Goal: Task Accomplishment & Management: Manage account settings

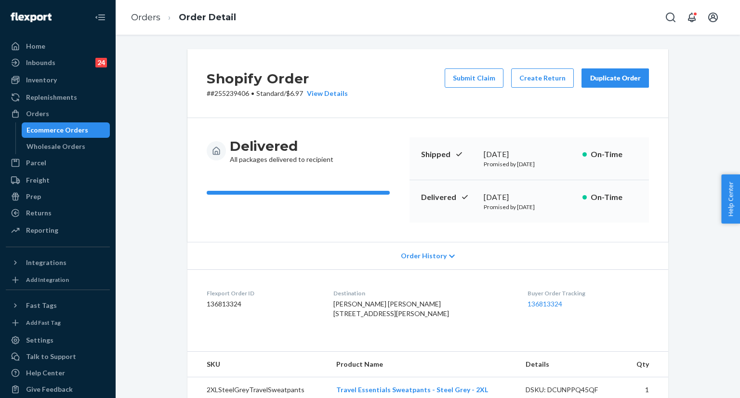
click at [52, 46] on div "Home" at bounding box center [58, 46] width 102 height 13
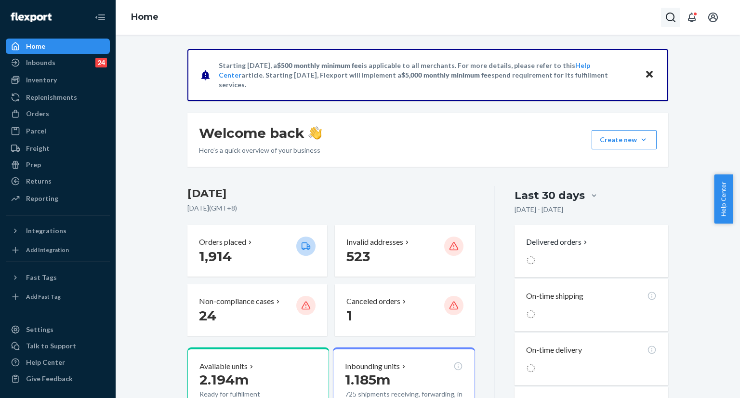
click at [669, 18] on icon "Open Search Box" at bounding box center [671, 18] width 12 height 12
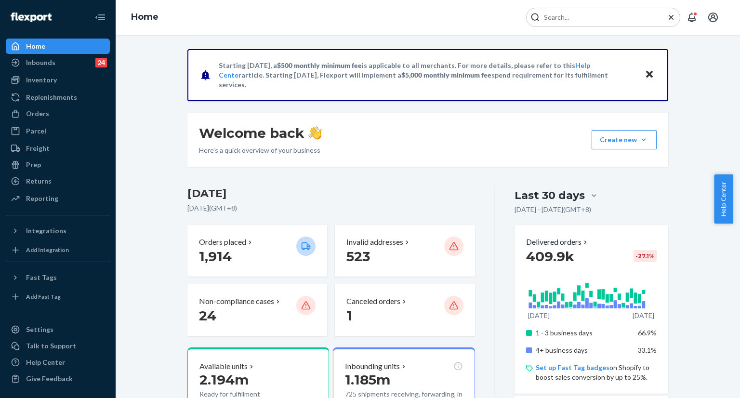
click at [617, 18] on input "Search Input" at bounding box center [599, 18] width 119 height 10
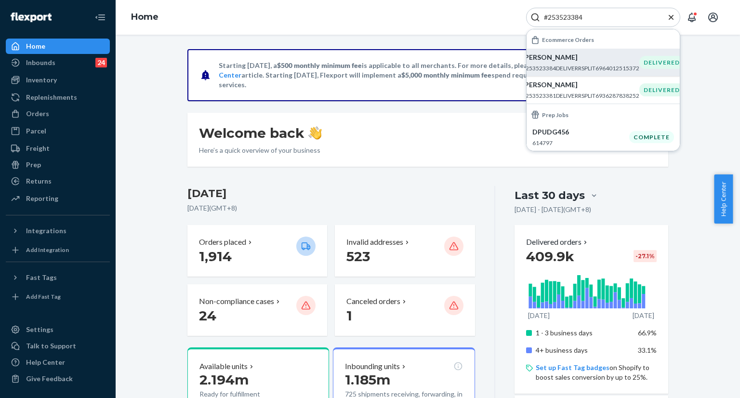
type input "#253523384"
click at [585, 70] on p "#253523384DELIVERRSPLIT6964012515372" at bounding box center [580, 68] width 117 height 8
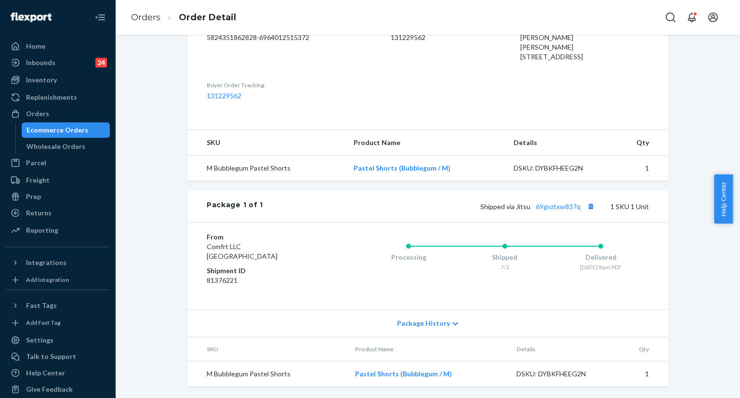
scroll to position [285, 0]
click at [667, 23] on icon "Open Search Box" at bounding box center [671, 18] width 12 height 12
click at [604, 22] on input "Search Input" at bounding box center [599, 18] width 119 height 10
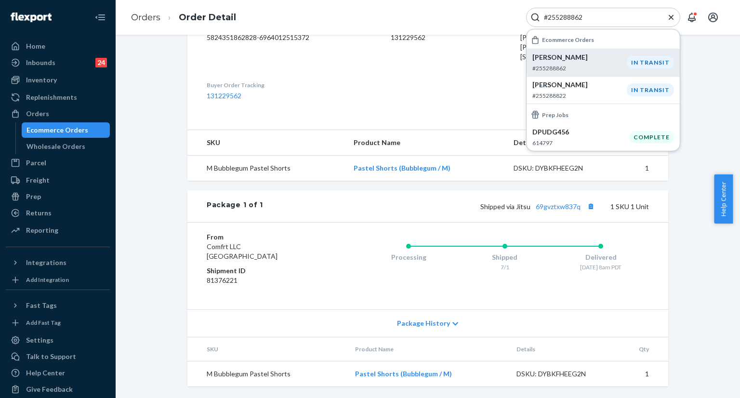
type input "#255288862"
click at [556, 62] on div "Clarissa Jackson #255288862" at bounding box center [580, 63] width 94 height 20
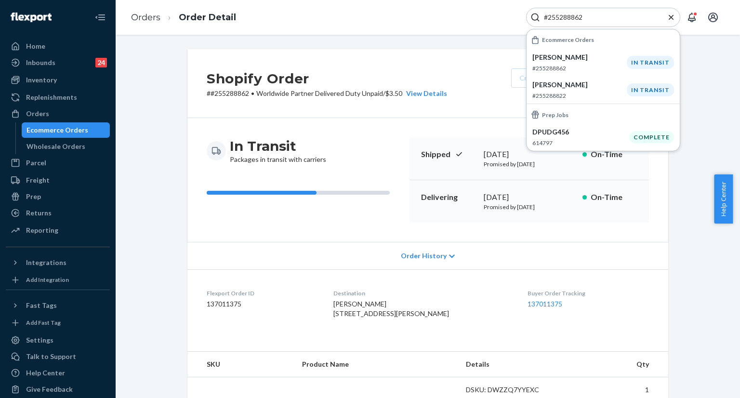
drag, startPoint x: 671, startPoint y: 18, endPoint x: 659, endPoint y: 15, distance: 12.0
click at [671, 18] on icon "Close Search" at bounding box center [672, 18] width 10 height 10
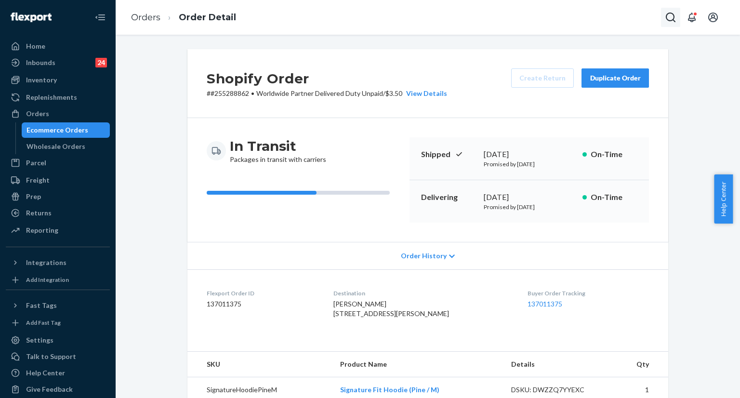
click at [669, 23] on icon "Open Search Box" at bounding box center [671, 18] width 12 height 12
click at [553, 22] on input "Search Input" at bounding box center [599, 18] width 119 height 10
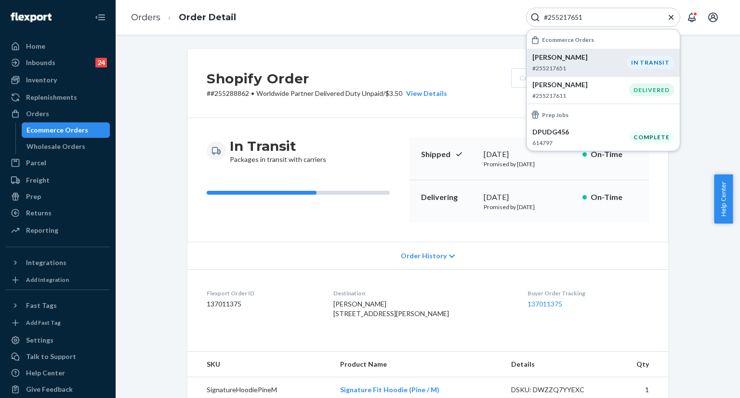
type input "#255217651"
click at [576, 60] on p "Erinn Parsons" at bounding box center [580, 58] width 94 height 10
click at [669, 18] on icon "Close Search" at bounding box center [672, 18] width 10 height 10
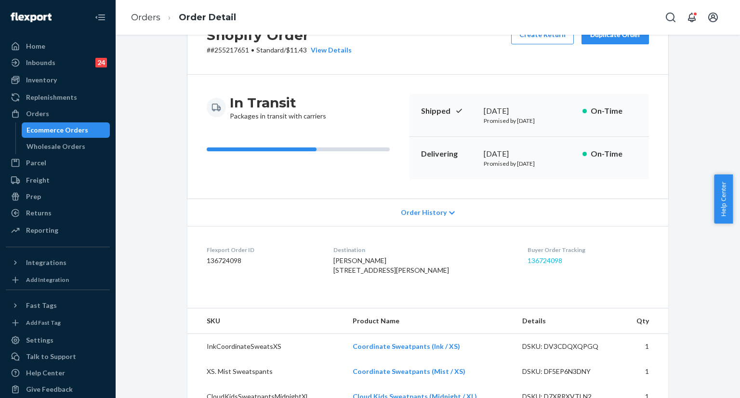
scroll to position [145, 0]
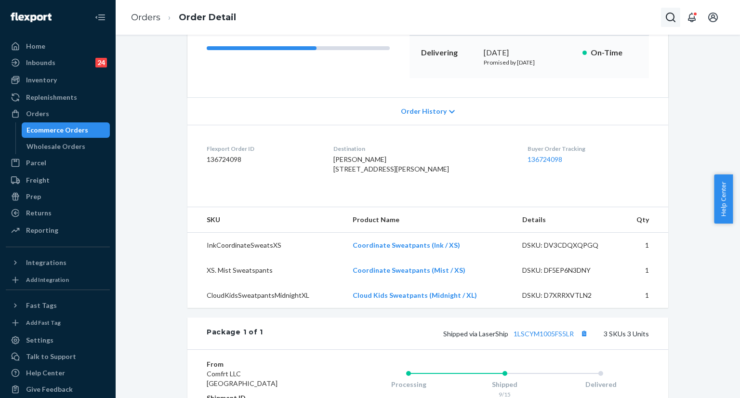
click at [673, 21] on icon "Open Search Box" at bounding box center [671, 18] width 12 height 12
click at [611, 22] on input "Search Input" at bounding box center [599, 18] width 119 height 10
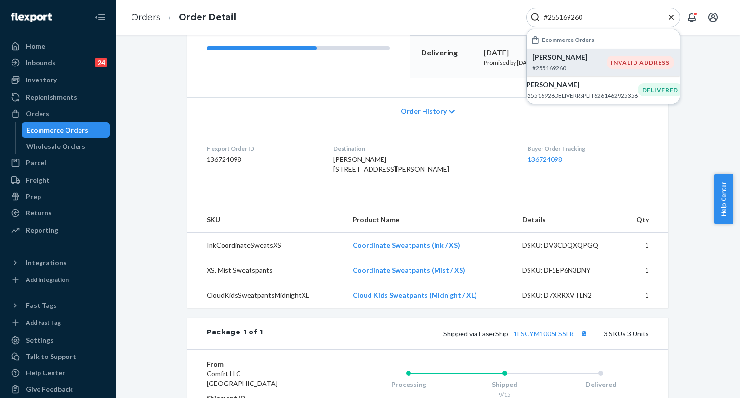
type input "#255169260"
click at [568, 61] on p "Olivia Mian" at bounding box center [570, 58] width 74 height 10
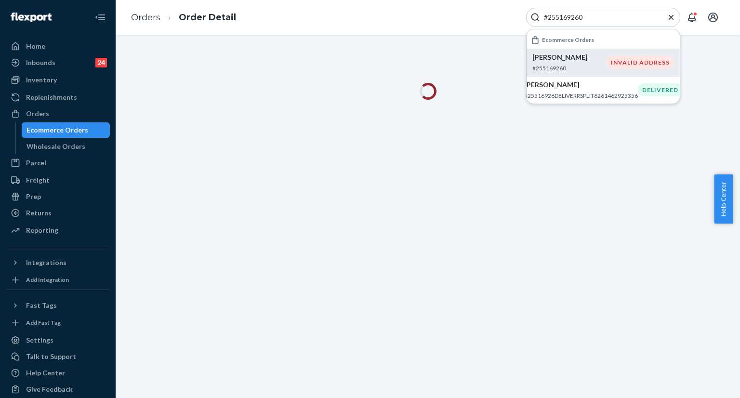
click at [670, 18] on icon "Close Search" at bounding box center [671, 16] width 5 height 5
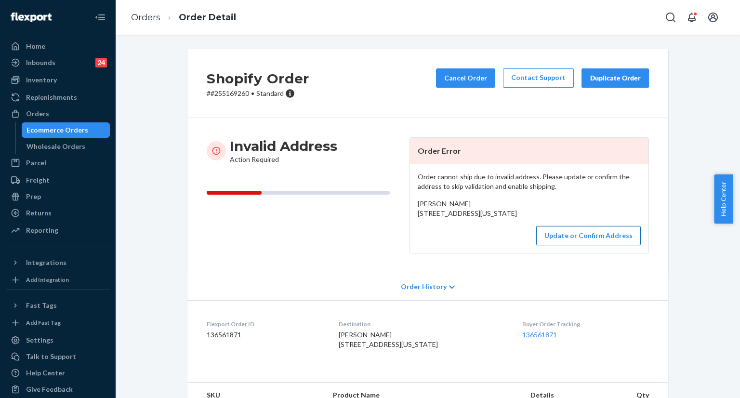
click at [594, 245] on button "Update or Confirm Address" at bounding box center [588, 235] width 105 height 19
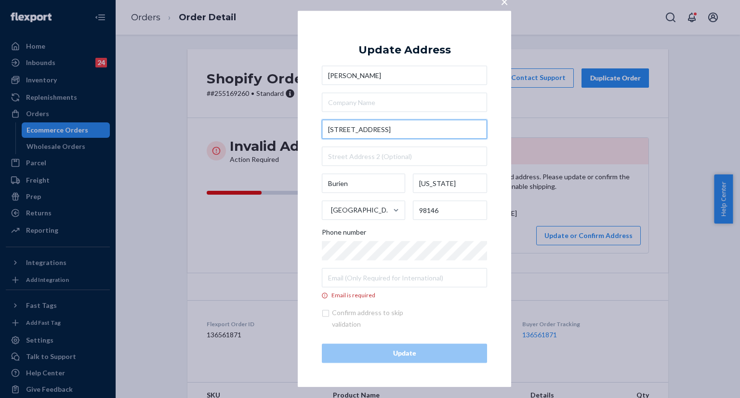
click at [426, 131] on input "4102 Southwest 126th Street" at bounding box center [404, 129] width 165 height 19
click at [426, 130] on input "4102 Southwest 126th Street" at bounding box center [404, 129] width 165 height 19
paste input "1402 SW 126th St, Burien, WA, 98146"
type input "1402 SW 126th St"
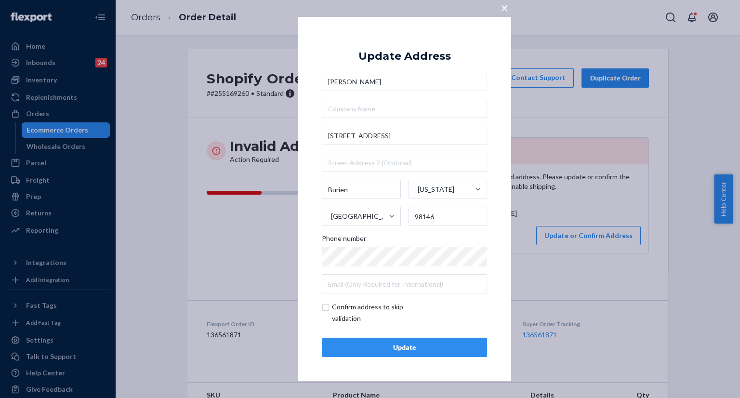
click at [436, 349] on div "Update" at bounding box center [404, 348] width 149 height 10
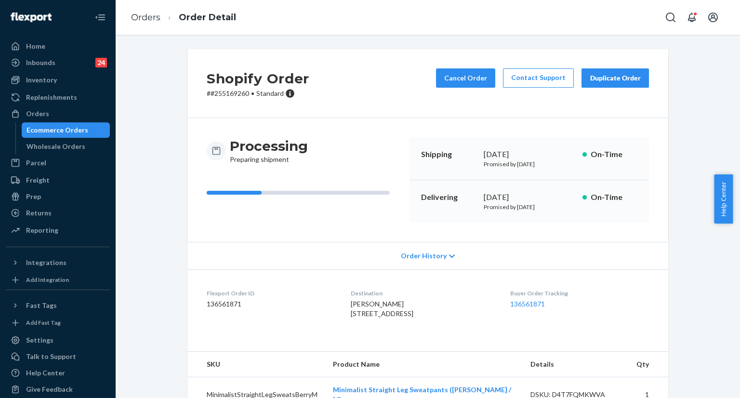
copy div "Shipping September 22, 2025 Promised by September 22, 2025"
drag, startPoint x: 418, startPoint y: 150, endPoint x: 564, endPoint y: 167, distance: 146.9
click at [564, 167] on div "Shipping September 22, 2025 Promised by September 22, 2025 On-Time" at bounding box center [530, 158] width 240 height 43
copy div "Delivering October 1, 2025 Promised by October 1, 2025"
drag, startPoint x: 414, startPoint y: 196, endPoint x: 581, endPoint y: 93, distance: 195.4
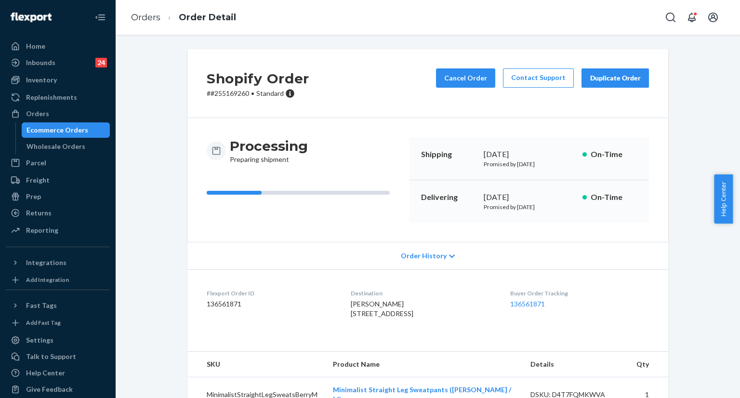
click at [565, 214] on div "Delivering October 1, 2025 Promised by October 1, 2025 On-Time" at bounding box center [530, 201] width 240 height 42
copy div "Destination Olivia Mian 1402 SW 126th St Burien, WA 98146-4600 US"
drag, startPoint x: 341, startPoint y: 289, endPoint x: 364, endPoint y: 338, distance: 54.3
click at [364, 338] on dl "Flexport Order ID 136561871 Destination Olivia Mian 1402 SW 126th St Burien, WA…" at bounding box center [427, 305] width 481 height 72
click at [665, 12] on button "Open Search Box" at bounding box center [670, 17] width 19 height 19
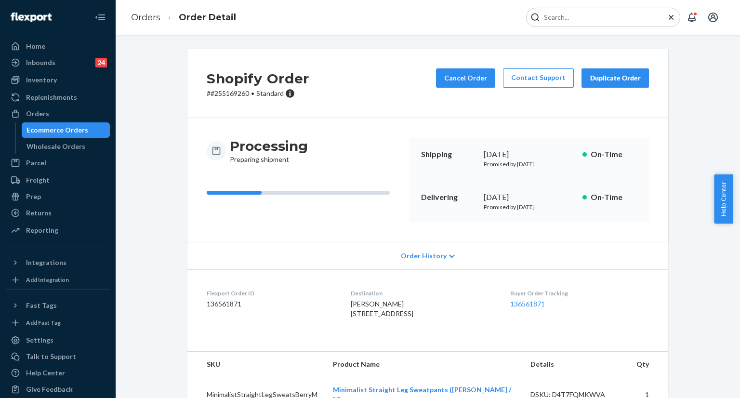
click at [624, 17] on input "Search Input" at bounding box center [599, 18] width 119 height 10
type input "#254969937"
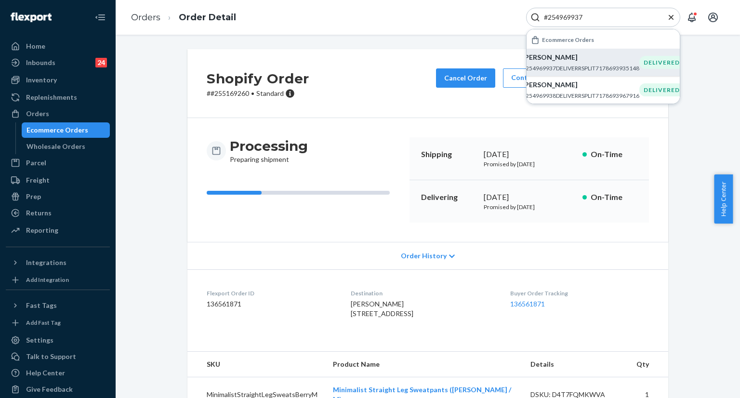
click at [575, 62] on div "peyton drago #254969937DELIVERRSPLIT7178693935148" at bounding box center [580, 63] width 117 height 20
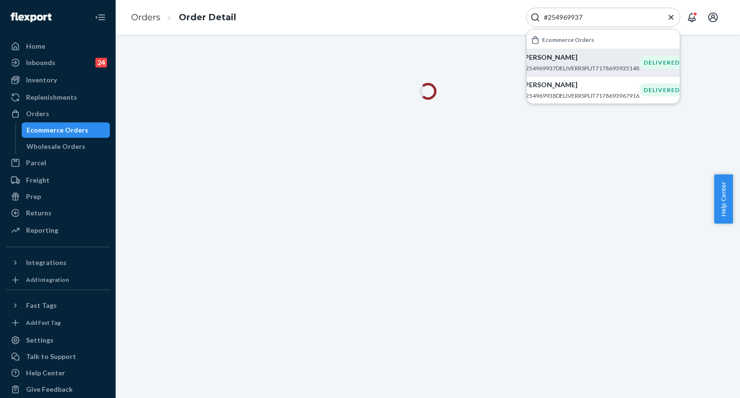
click at [668, 19] on icon "Close Search" at bounding box center [672, 18] width 10 height 10
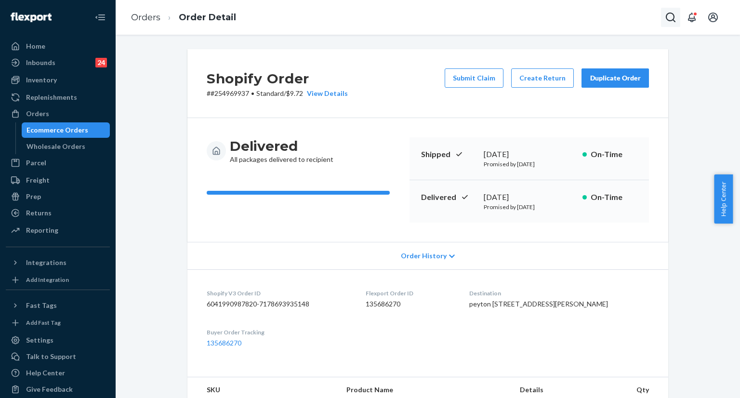
click at [673, 20] on icon "Open Search Box" at bounding box center [671, 18] width 10 height 10
click at [623, 24] on div at bounding box center [603, 17] width 154 height 19
click at [603, 14] on input "Search Input" at bounding box center [599, 18] width 119 height 10
paste input "255285630"
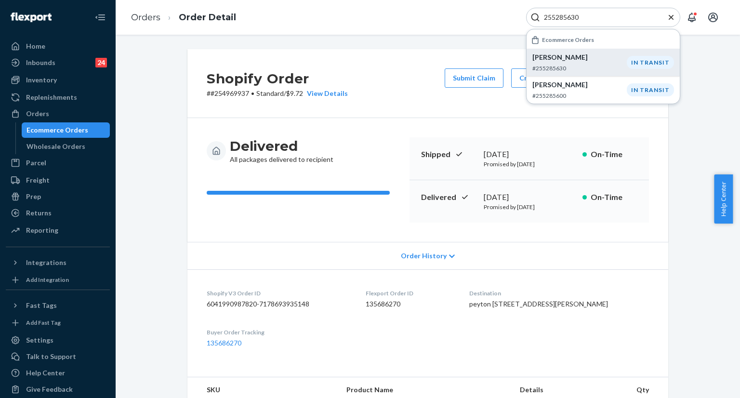
click at [571, 60] on p "Kelly Hetzel" at bounding box center [580, 58] width 94 height 10
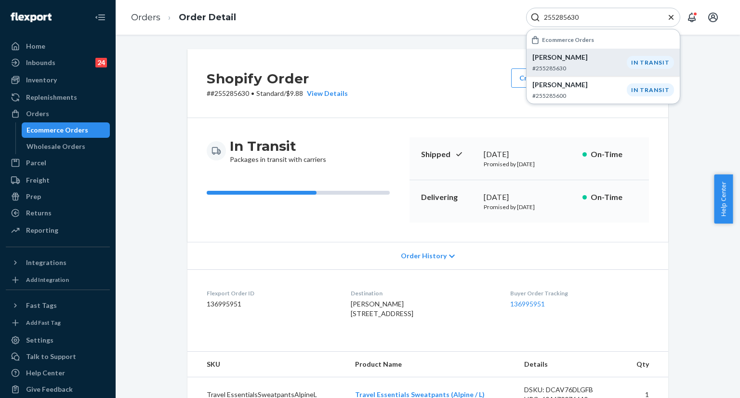
click at [639, 18] on input "255285630" at bounding box center [599, 18] width 119 height 10
paste input "#255146509"
type input "#255146509"
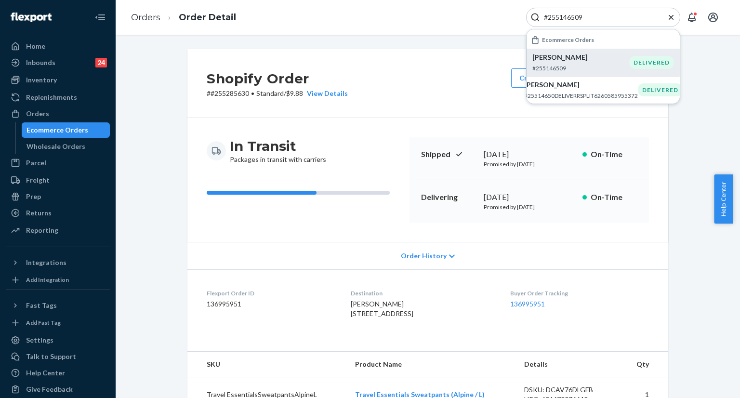
click at [610, 55] on p "SAKIYA FREDRICKSON" at bounding box center [581, 58] width 97 height 10
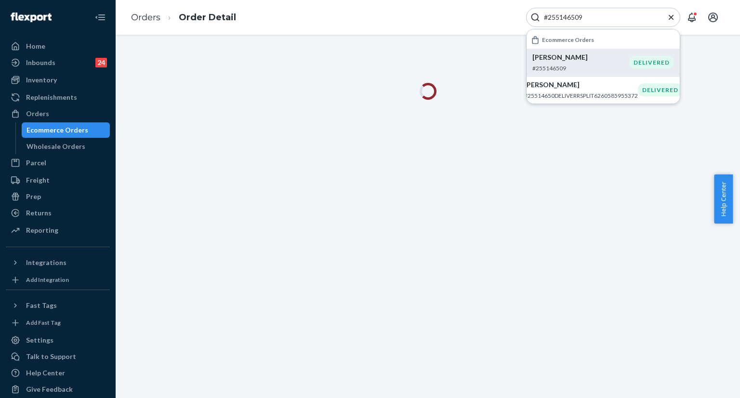
click at [670, 16] on icon "Close Search" at bounding box center [671, 16] width 5 height 5
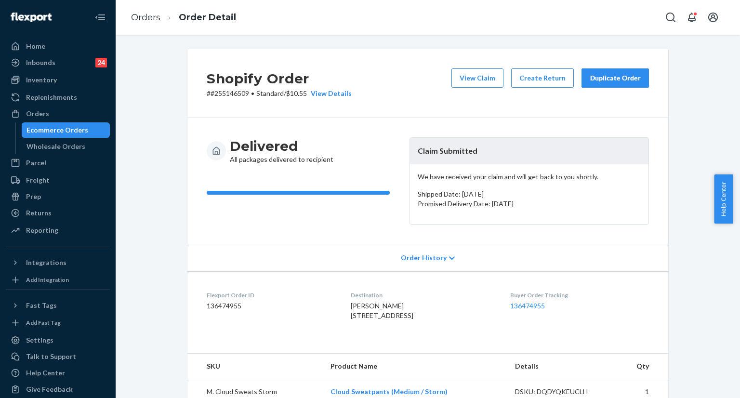
click at [604, 78] on div "Duplicate Order" at bounding box center [615, 78] width 51 height 10
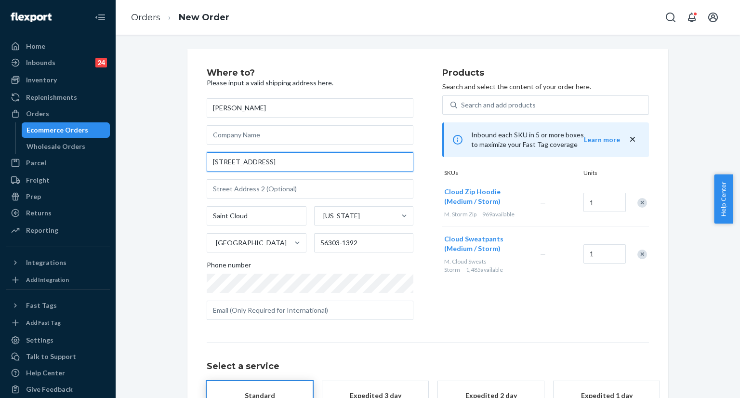
click at [333, 159] on input "6280 County Road 120 Apt 307" at bounding box center [310, 161] width 207 height 19
paste input "county road 120, apt 307, Saint Cloud MN 56303"
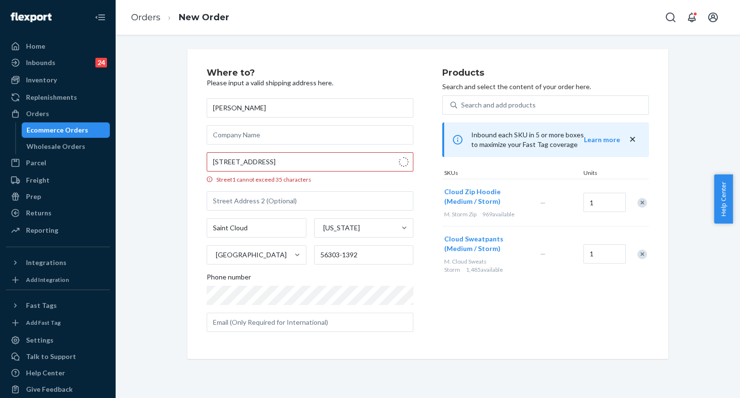
type input "6280 Co Rd 120"
type input "307"
type input "St. Cloud"
type input "56303"
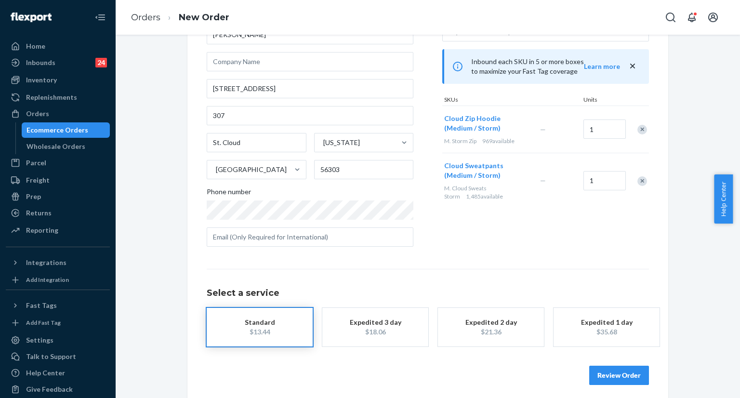
scroll to position [79, 0]
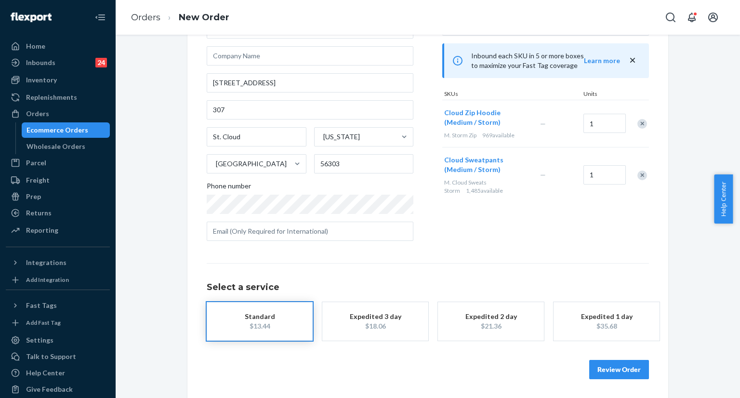
click at [602, 369] on button "Review Order" at bounding box center [619, 369] width 60 height 19
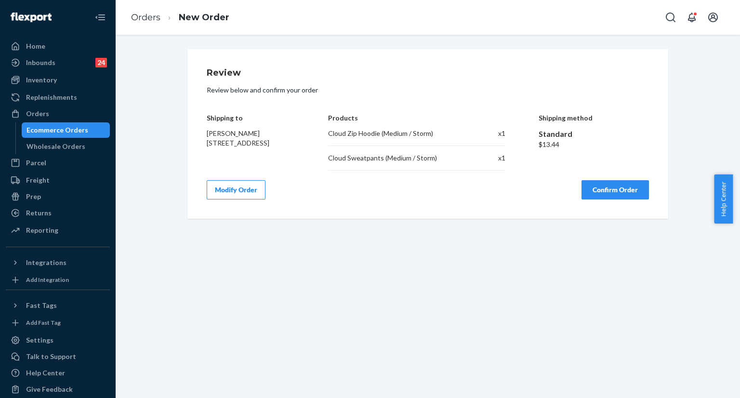
scroll to position [0, 0]
click at [599, 182] on button "Confirm Order" at bounding box center [615, 189] width 67 height 19
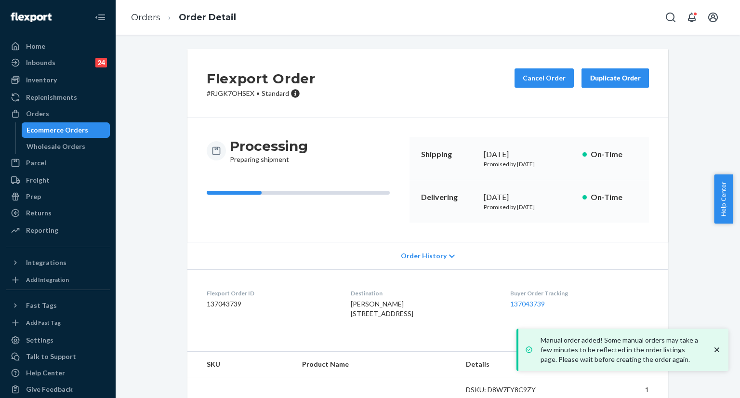
copy div "September 22, 2025"
drag, startPoint x: 475, startPoint y: 152, endPoint x: 555, endPoint y: 151, distance: 80.5
click at [555, 151] on div "Shipping September 22, 2025 Promised by September 22, 2025 On-Time" at bounding box center [530, 158] width 240 height 43
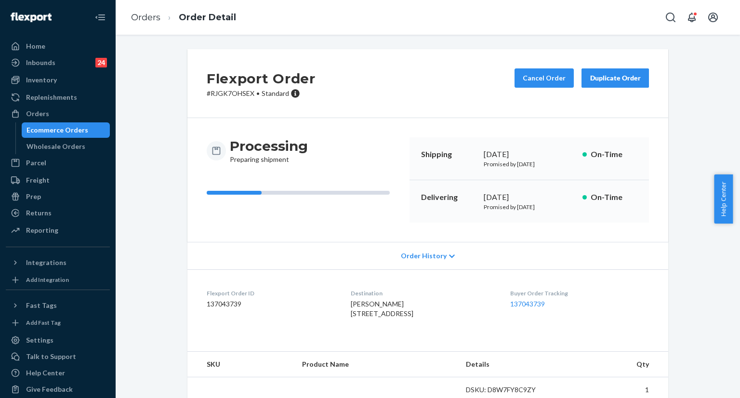
copy div "October 1, 2025"
drag, startPoint x: 481, startPoint y: 197, endPoint x: 544, endPoint y: 195, distance: 63.6
click at [544, 195] on div "October 1, 2025" at bounding box center [529, 197] width 91 height 11
copy link "137043739"
drag, startPoint x: 516, startPoint y: 301, endPoint x: 564, endPoint y: 304, distance: 48.8
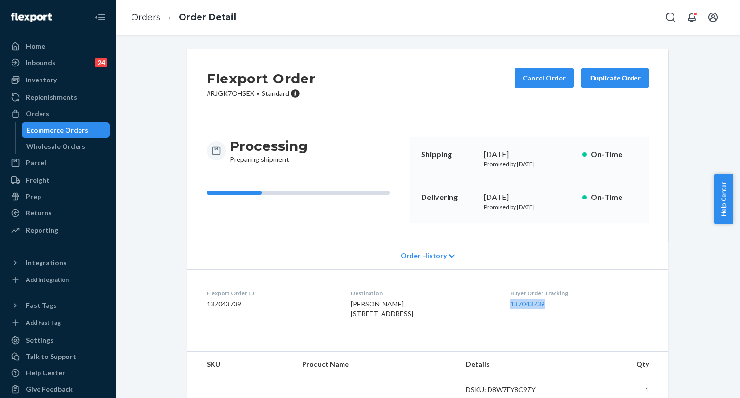
click at [564, 304] on dl "Flexport Order ID 137043739 Destination SAKIYA FREDRICKSON 6280 County Road 120…" at bounding box center [427, 305] width 481 height 72
drag, startPoint x: 143, startPoint y: 306, endPoint x: 137, endPoint y: 186, distance: 120.6
click at [143, 289] on div "Flexport Order # RJGK7OHSEX • Standard Cancel Order Duplicate Order Processing …" at bounding box center [428, 244] width 610 height 390
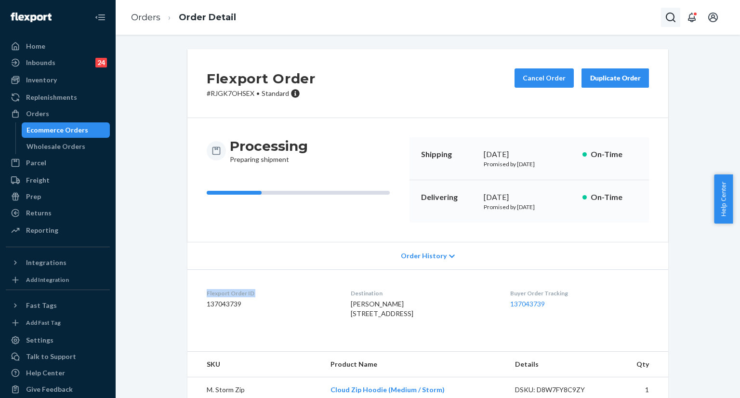
click at [670, 19] on icon "Open Search Box" at bounding box center [671, 18] width 12 height 12
click at [621, 24] on div at bounding box center [603, 17] width 154 height 19
click at [611, 18] on input "Search Input" at bounding box center [599, 18] width 119 height 10
paste input "#255030521"
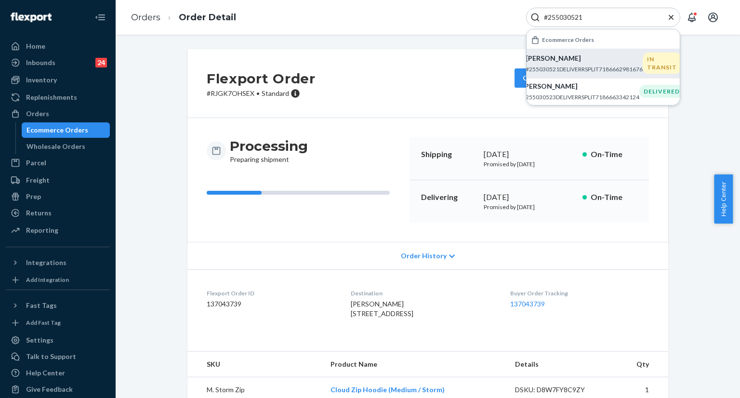
type input "#255030521"
click at [590, 62] on p "Will Conrad" at bounding box center [584, 58] width 117 height 10
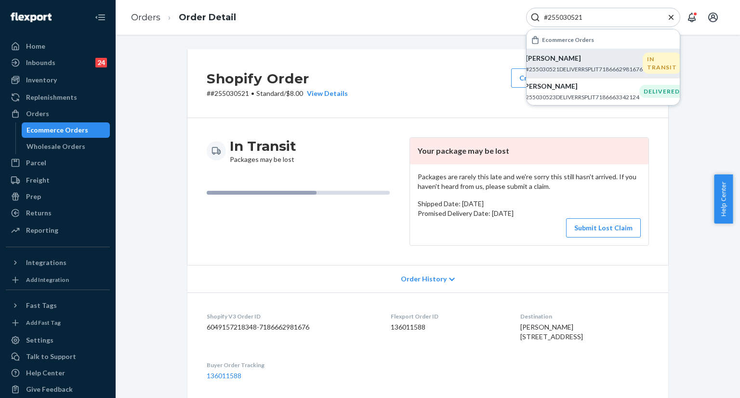
click at [671, 18] on icon "Close Search" at bounding box center [671, 16] width 5 height 5
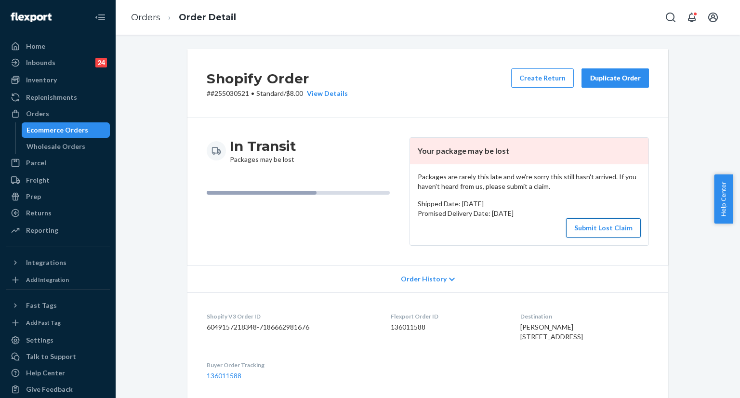
click at [603, 227] on button "Submit Lost Claim" at bounding box center [603, 227] width 75 height 19
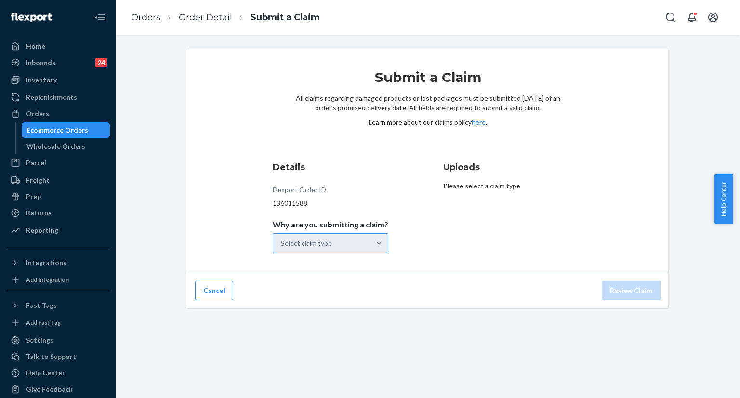
click at [360, 246] on div "Select claim type" at bounding box center [321, 243] width 97 height 19
click at [282, 246] on input "Why are you submitting a claim? Select claim type" at bounding box center [281, 244] width 1 height 10
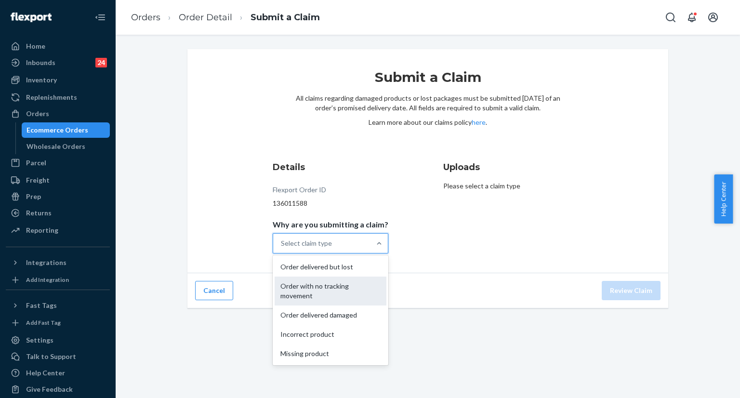
click at [339, 292] on div "Order with no tracking movement" at bounding box center [331, 291] width 112 height 29
click at [282, 248] on input "Why are you submitting a claim? option Order with no tracking movement focused,…" at bounding box center [281, 244] width 1 height 10
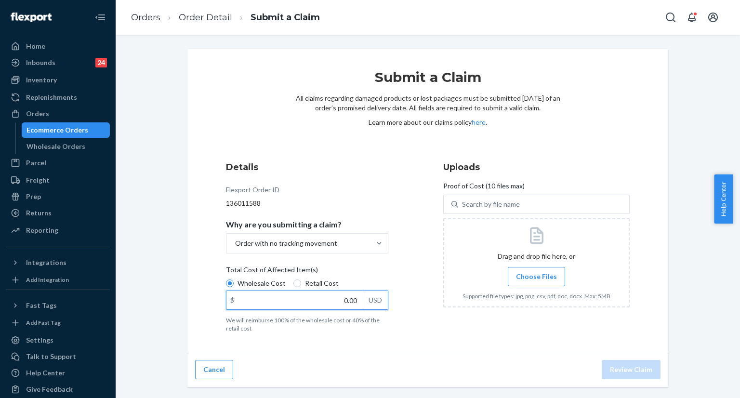
click at [339, 305] on input "0.00" at bounding box center [295, 300] width 136 height 18
paste input "49"
type input "49.00"
click at [524, 281] on span "Choose Files" at bounding box center [536, 277] width 41 height 10
click at [536, 281] on input "Choose Files" at bounding box center [536, 276] width 0 height 11
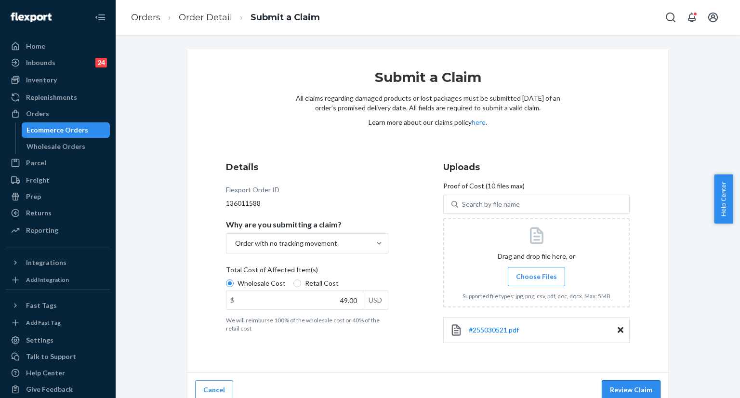
click at [631, 390] on button "Review Claim" at bounding box center [631, 389] width 59 height 19
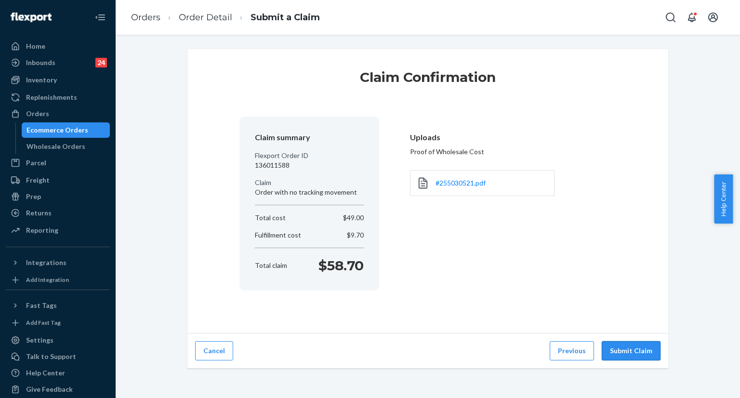
click at [630, 355] on button "Submit Claim" at bounding box center [631, 350] width 59 height 19
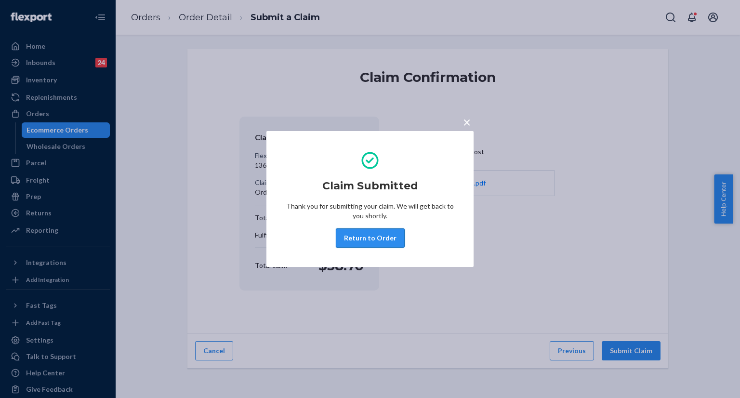
click at [370, 243] on button "Return to Order" at bounding box center [370, 237] width 69 height 19
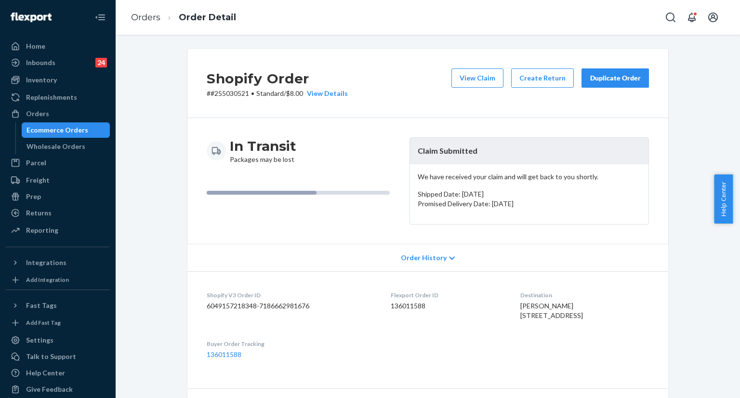
drag, startPoint x: 167, startPoint y: 304, endPoint x: 174, endPoint y: 182, distance: 122.1
click at [167, 290] on div "Shopify Order # #255030521 • Standard / $8.00 View Details View Claim Create Re…" at bounding box center [428, 353] width 610 height 608
click at [674, 14] on icon "Open Search Box" at bounding box center [671, 18] width 12 height 12
click at [627, 19] on input "Search Input" at bounding box center [599, 18] width 119 height 10
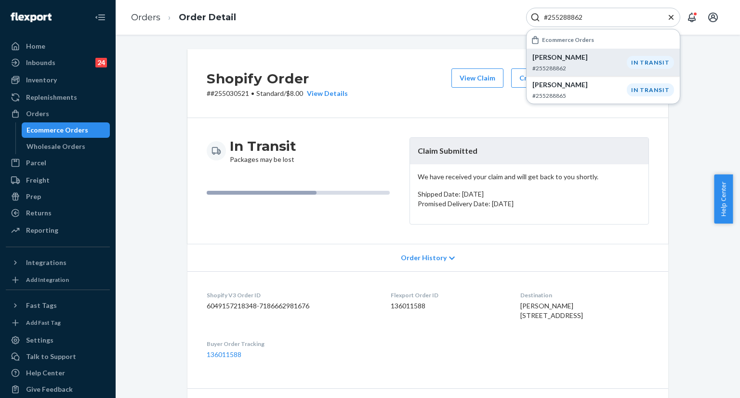
click at [581, 67] on p "#255288862" at bounding box center [580, 68] width 94 height 8
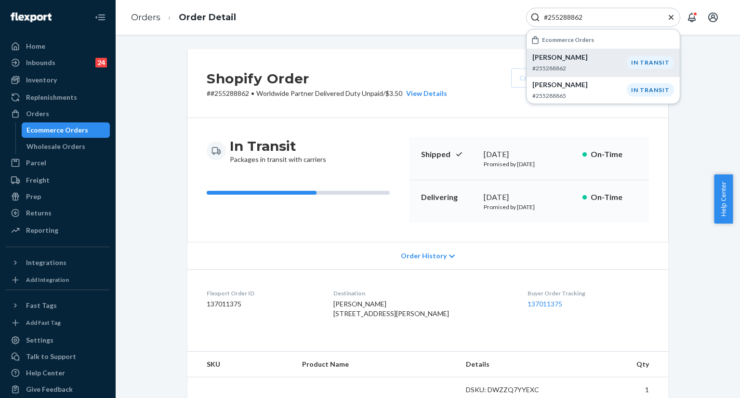
click at [601, 16] on input "#255288862" at bounding box center [599, 18] width 119 height 10
paste input "255298329"
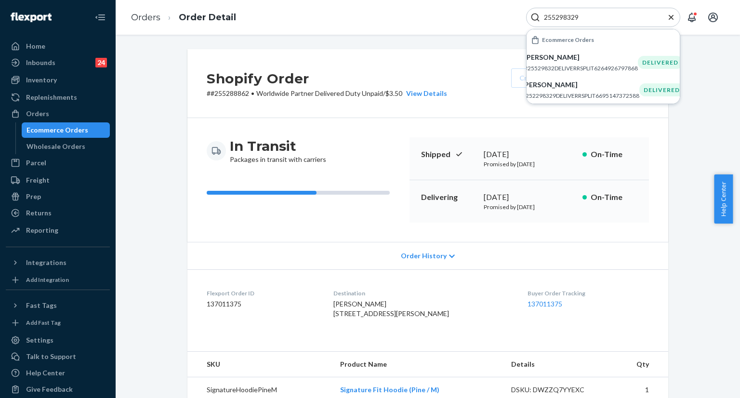
type input "255298329"
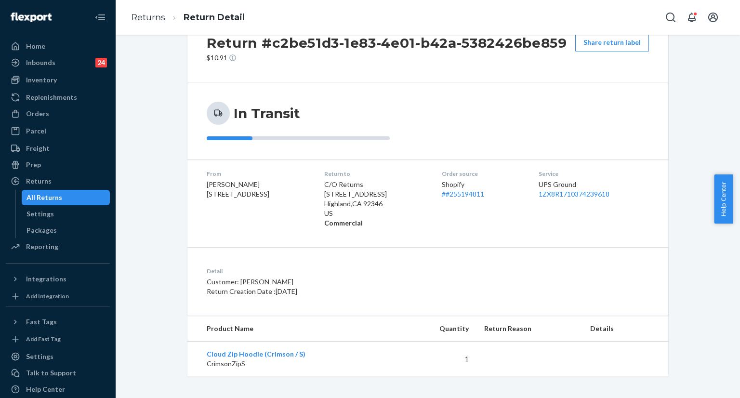
scroll to position [38, 0]
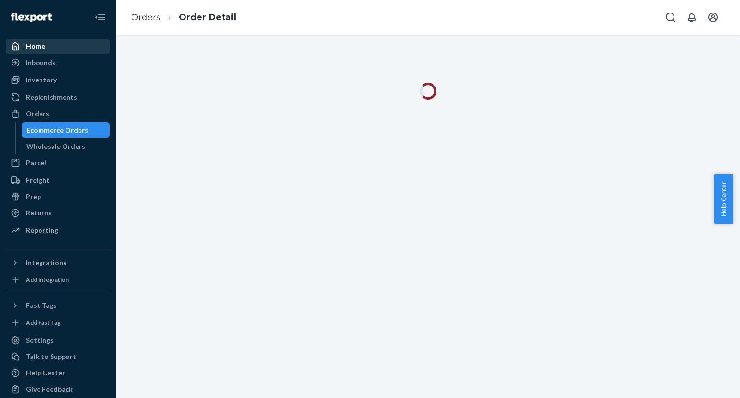
click at [53, 47] on div "Home" at bounding box center [58, 46] width 102 height 13
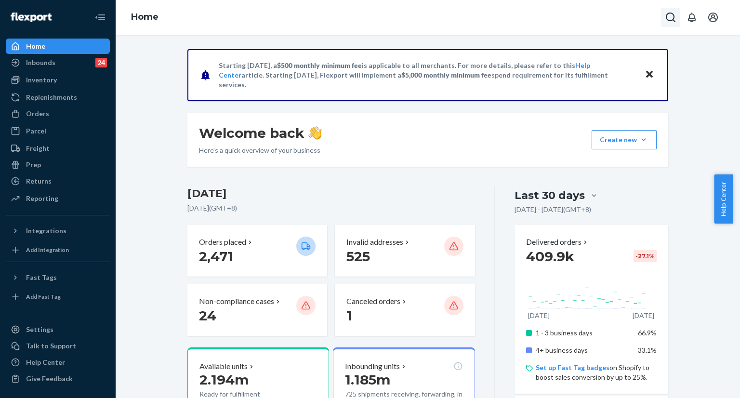
click at [667, 21] on icon "Open Search Box" at bounding box center [671, 18] width 12 height 12
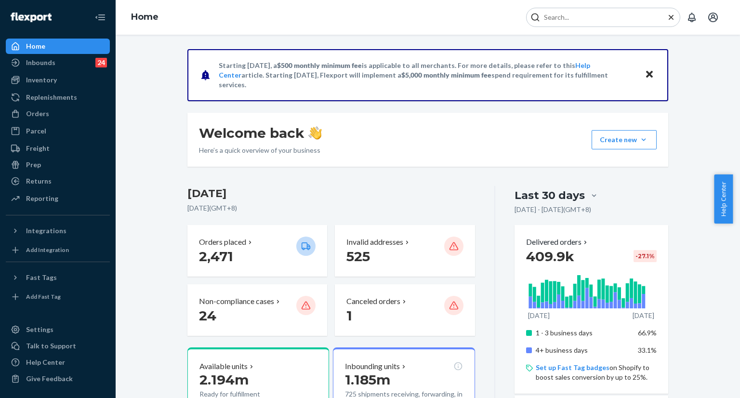
click at [641, 19] on input "Search Input" at bounding box center [599, 18] width 119 height 10
type input "255298329"
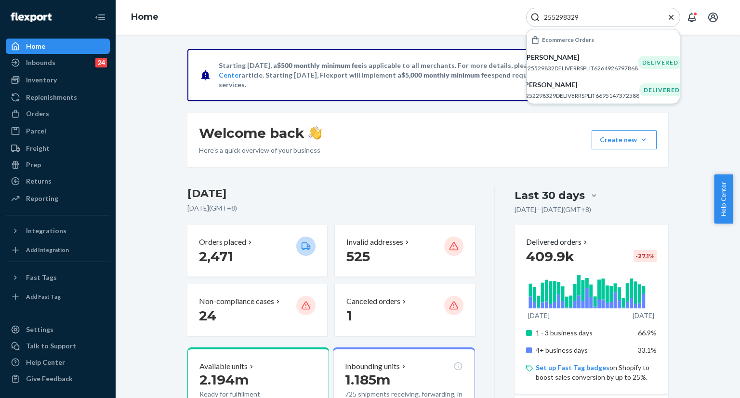
click at [576, 68] on p "#25529832DELIVERRSPLIT6264926797868" at bounding box center [581, 68] width 114 height 8
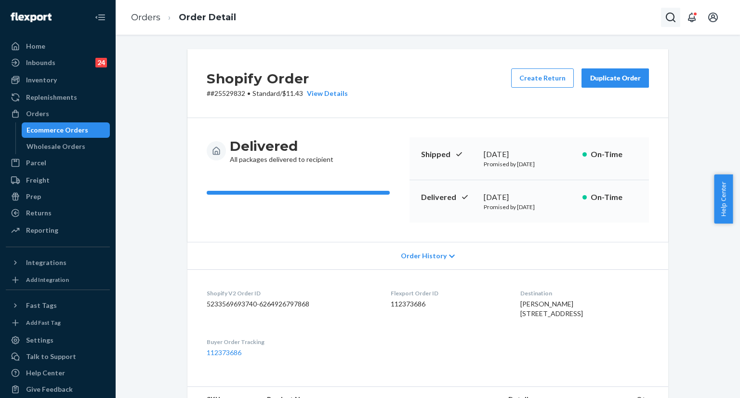
click at [668, 12] on icon "Open Search Box" at bounding box center [671, 18] width 12 height 12
click at [620, 19] on input "Search Input" at bounding box center [599, 18] width 119 height 10
click at [546, 17] on input "4794115" at bounding box center [599, 18] width 119 height 10
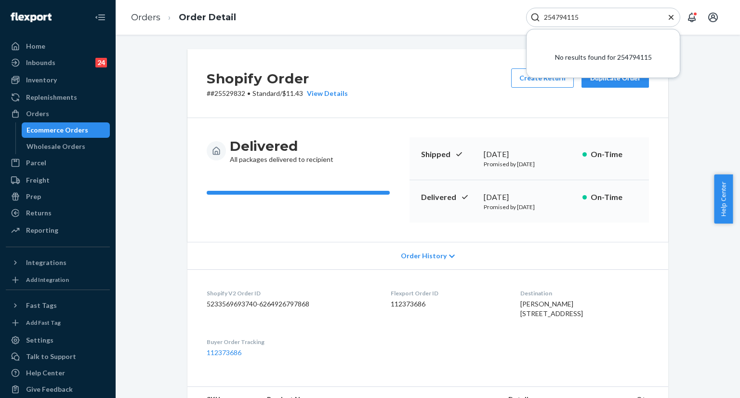
click at [605, 22] on input "254794115" at bounding box center [599, 18] width 119 height 10
click at [599, 20] on input "254794115" at bounding box center [599, 18] width 119 height 10
type input "25479411"
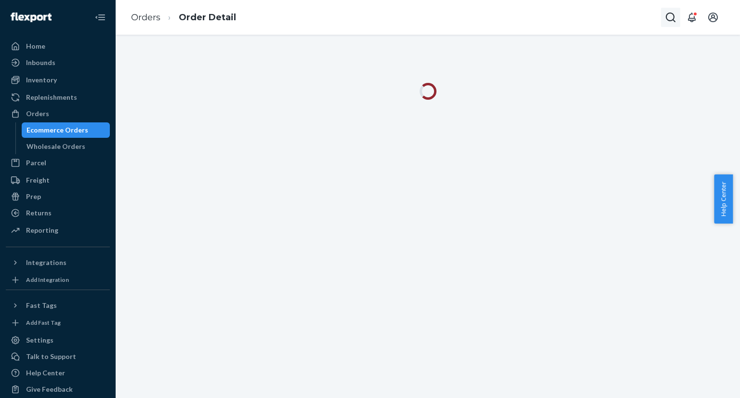
click at [678, 20] on button "Open Search Box" at bounding box center [670, 17] width 19 height 19
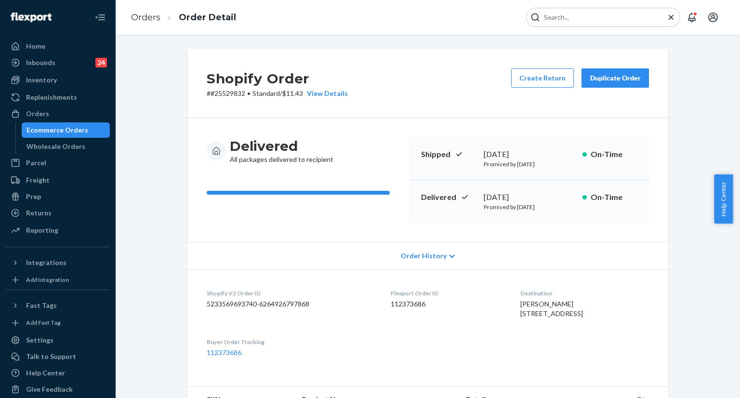
click at [605, 21] on input "Search Input" at bounding box center [599, 18] width 119 height 10
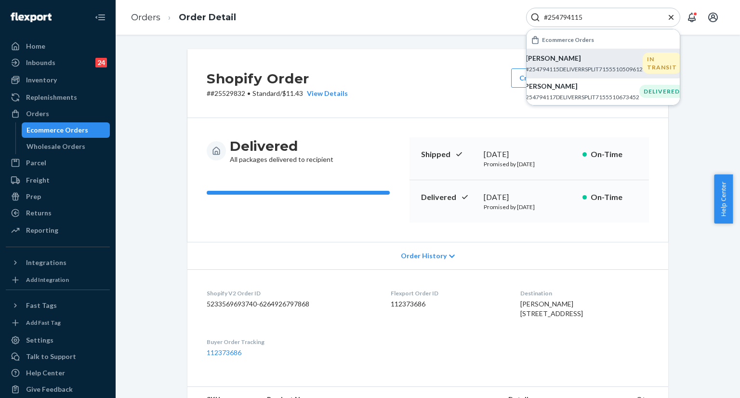
type input "#254794115"
click at [598, 66] on p "#254794115DELIVERRSPLIT7155510509612" at bounding box center [584, 69] width 117 height 8
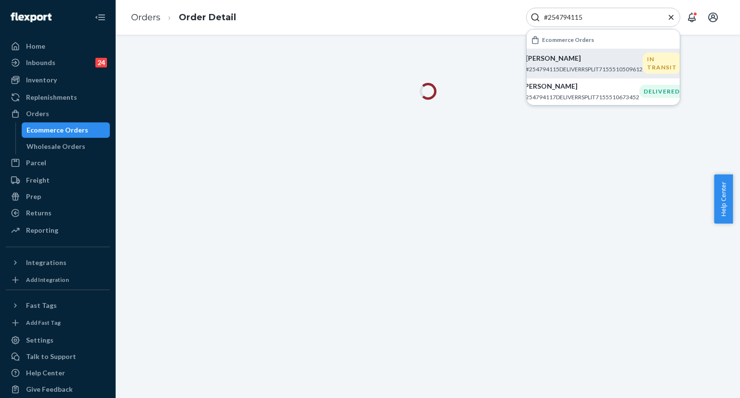
click at [672, 18] on icon "Close Search" at bounding box center [671, 16] width 5 height 5
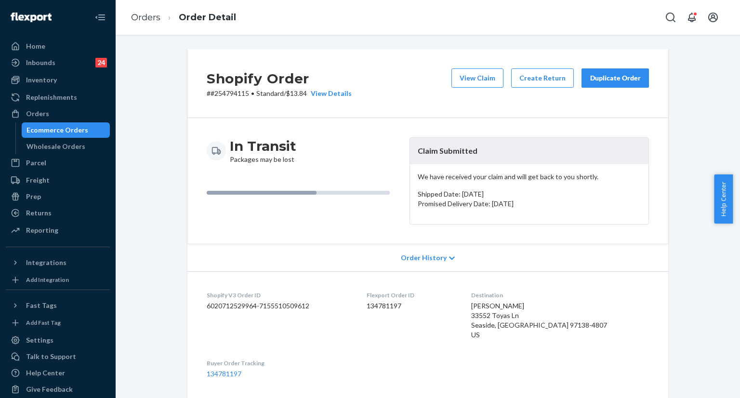
click at [610, 80] on div "Duplicate Order" at bounding box center [615, 78] width 51 height 10
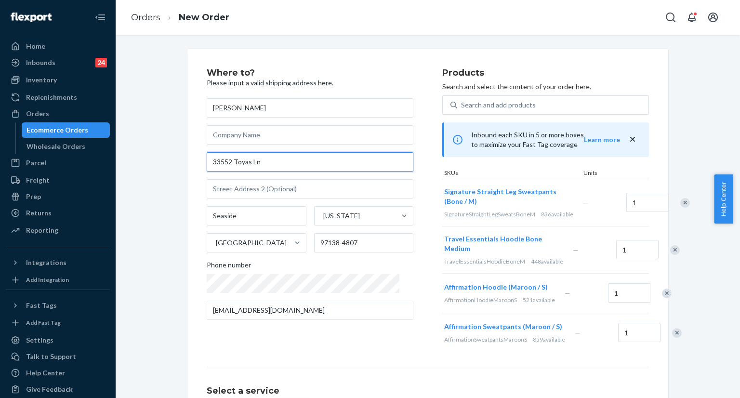
click at [269, 159] on input "33552 Toyas Ln" at bounding box center [310, 161] width 207 height 19
paste input "ln. Seaside, OR 97138"
type input "33552 Toyas Ln"
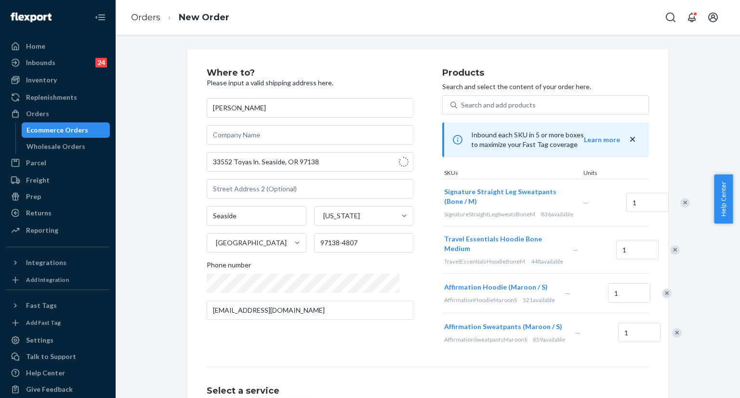
type input "97138"
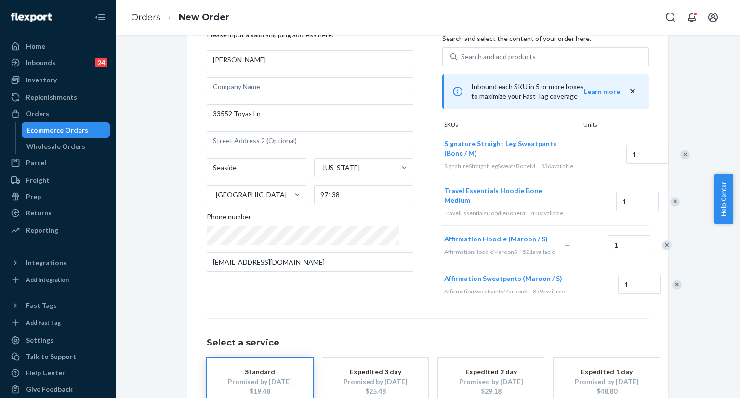
scroll to position [152, 0]
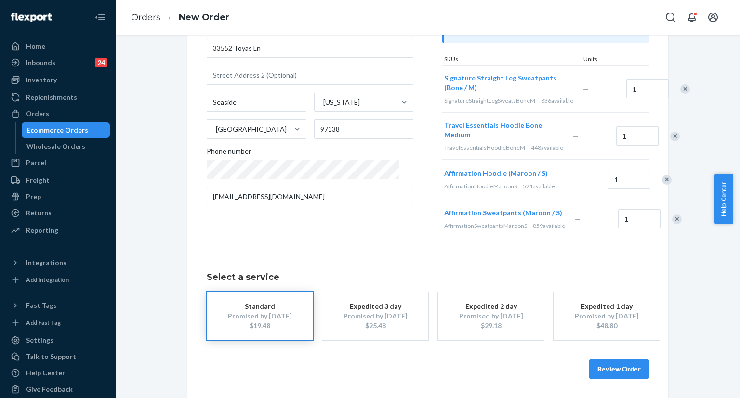
click at [612, 370] on button "Review Order" at bounding box center [619, 369] width 60 height 19
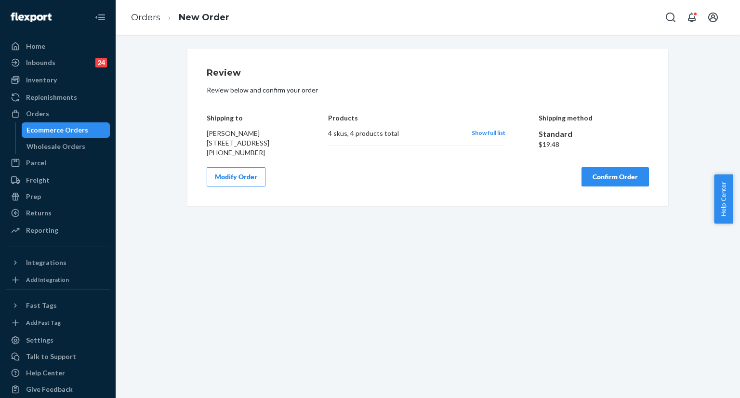
scroll to position [0, 0]
click at [588, 187] on button "Confirm Order" at bounding box center [615, 176] width 67 height 19
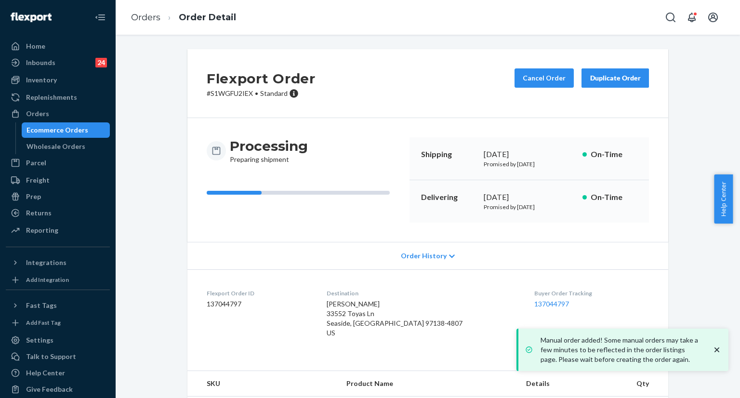
copy div "September 22, 2025"
drag, startPoint x: 481, startPoint y: 156, endPoint x: 482, endPoint y: 101, distance: 55.0
click at [556, 153] on div "September 22, 2025" at bounding box center [529, 154] width 91 height 11
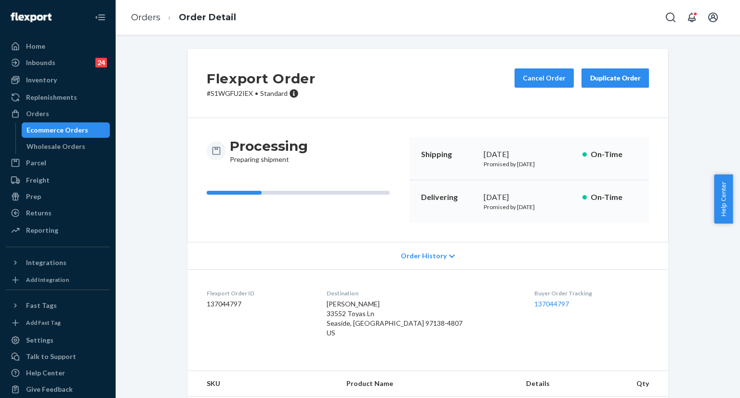
copy div "October 1, 2025"
drag, startPoint x: 477, startPoint y: 195, endPoint x: 505, endPoint y: 148, distance: 54.5
click at [539, 194] on div "Delivering October 1, 2025 Promised by October 1, 2025 On-Time" at bounding box center [530, 201] width 240 height 42
copy link "137044797"
drag, startPoint x: 507, startPoint y: 303, endPoint x: 476, endPoint y: 217, distance: 91.5
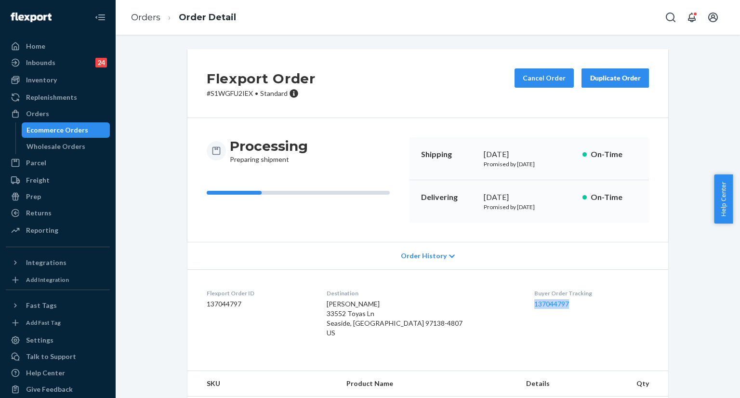
click at [551, 297] on dl "Flexport Order ID 137044797 Destination Samantha Urbach 33552 Toyas Ln Seaside,…" at bounding box center [427, 315] width 481 height 92
drag, startPoint x: 162, startPoint y: 306, endPoint x: 160, endPoint y: 298, distance: 8.5
click at [160, 301] on div "Flexport Order # S1WGFU2IEX • Standard Cancel Order Duplicate Order Processing …" at bounding box center [428, 278] width 610 height 459
click at [666, 17] on icon "Open Search Box" at bounding box center [671, 18] width 12 height 12
click at [599, 16] on input "Search Input" at bounding box center [599, 18] width 119 height 10
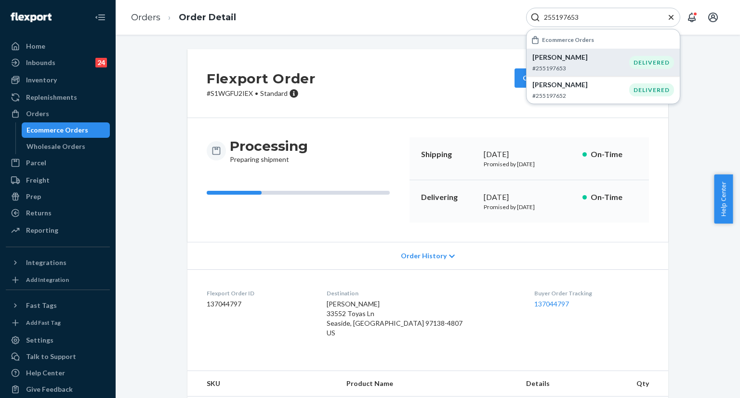
click at [571, 60] on p "Saige Stokley" at bounding box center [581, 58] width 97 height 10
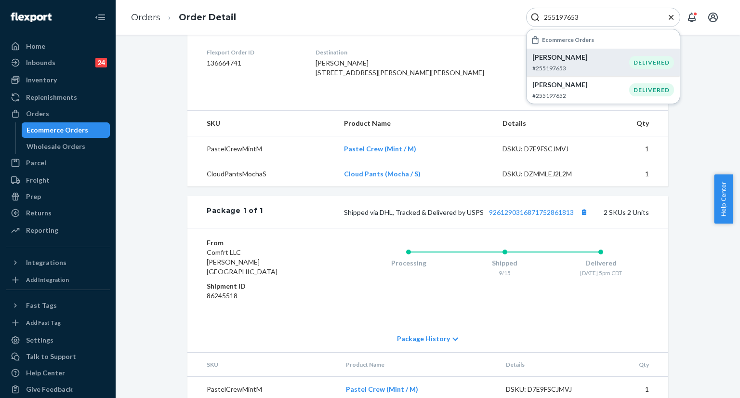
scroll to position [289, 0]
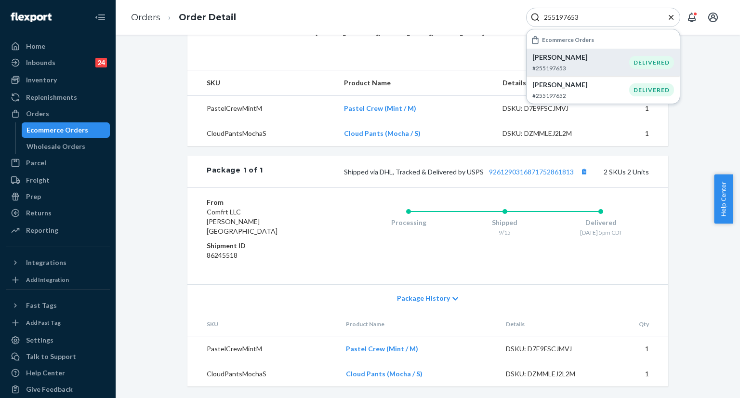
click at [163, 145] on div "Shopify Order # #255197653 • Standard / $12.24 Submit Claim Create Return Dupli…" at bounding box center [428, 83] width 610 height 630
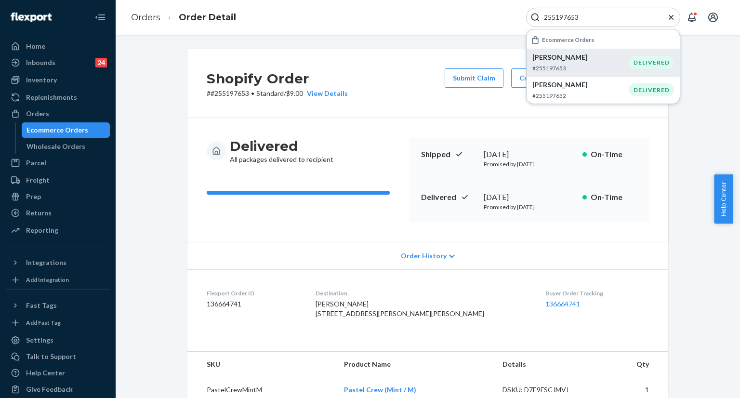
scroll to position [96, 0]
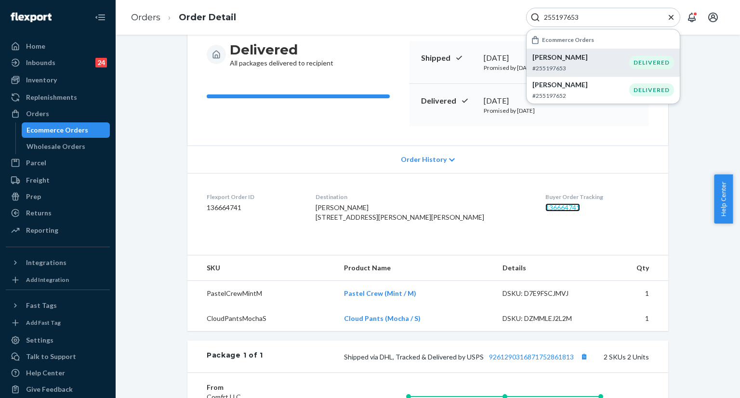
click at [546, 209] on link "136664741" at bounding box center [563, 207] width 35 height 8
click at [634, 16] on input "255197653" at bounding box center [599, 18] width 119 height 10
click at [633, 16] on input "255197653" at bounding box center [599, 18] width 119 height 10
click at [633, 18] on input "255197653" at bounding box center [599, 18] width 119 height 10
paste input "#255083286-F2"
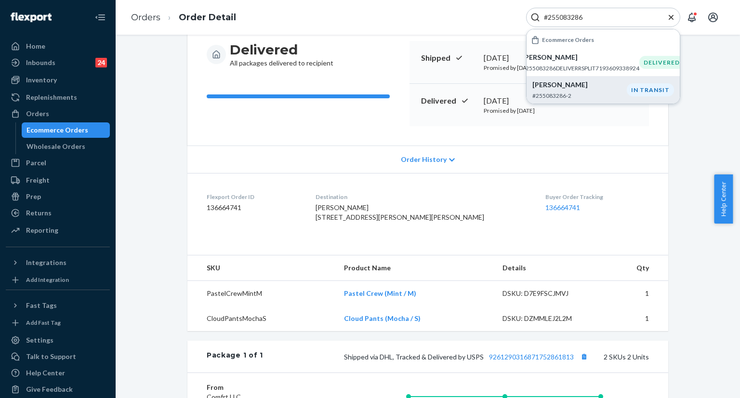
type input "#255083286"
click at [579, 99] on p "#255083286-2" at bounding box center [580, 96] width 94 height 8
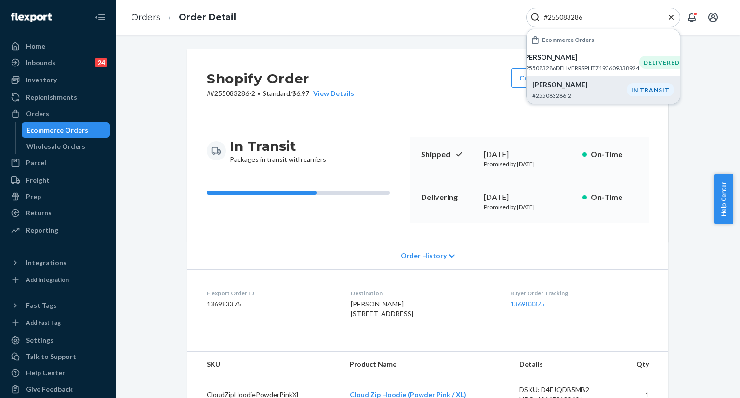
click at [670, 19] on icon "Close Search" at bounding box center [672, 18] width 10 height 10
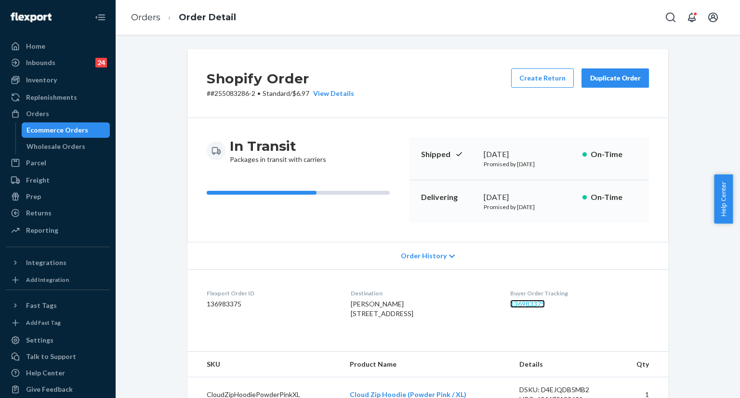
click at [523, 303] on link "136983375" at bounding box center [527, 304] width 35 height 8
click at [673, 24] on button "Open Search Box" at bounding box center [670, 17] width 19 height 19
click at [623, 19] on input "Search Input" at bounding box center [599, 18] width 119 height 10
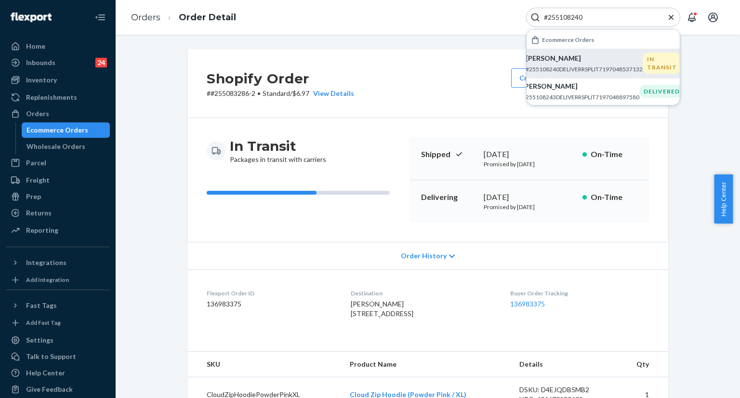
type input "#255108240"
click at [573, 58] on p "Katie Hoard" at bounding box center [584, 58] width 117 height 10
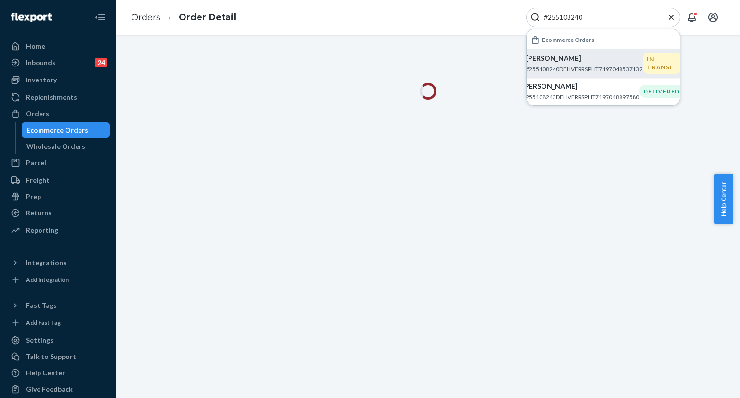
click at [669, 17] on icon "Close Search" at bounding box center [672, 18] width 10 height 10
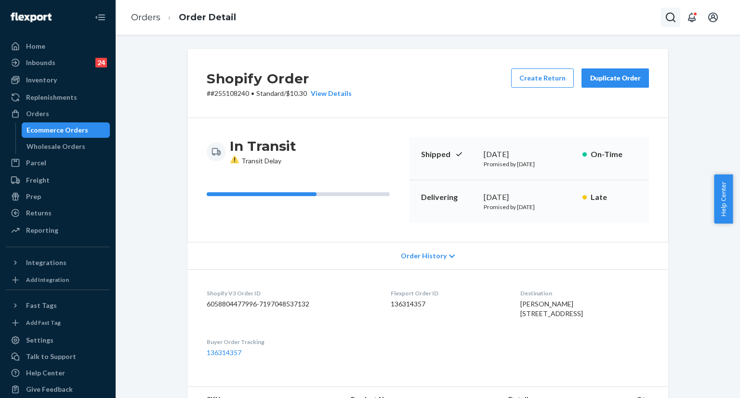
click at [671, 20] on icon "Open Search Box" at bounding box center [671, 18] width 10 height 10
click at [586, 19] on input "Search Input" at bounding box center [599, 18] width 119 height 10
drag, startPoint x: 583, startPoint y: 17, endPoint x: 616, endPoint y: 16, distance: 33.3
click at [616, 16] on input "#255070163 Complete" at bounding box center [599, 18] width 119 height 10
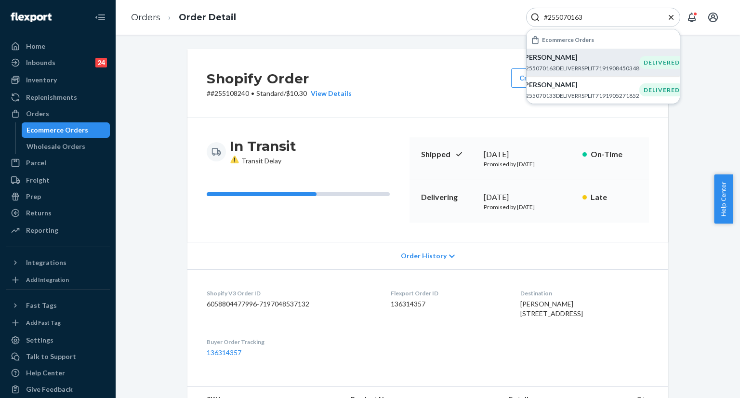
type input "#255070163"
click at [582, 60] on p "Debra Black" at bounding box center [580, 58] width 117 height 10
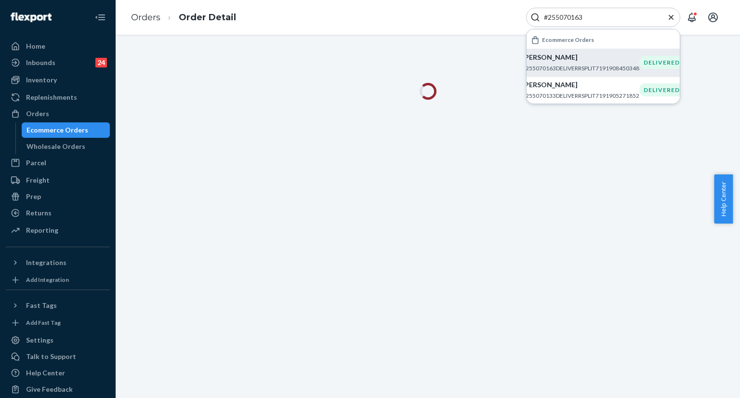
click at [668, 20] on icon "Close Search" at bounding box center [672, 18] width 10 height 10
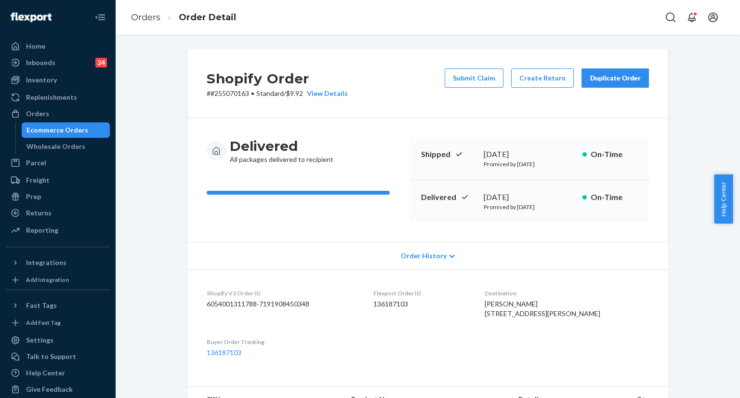
click at [125, 132] on div "Shopify Order # #255070163 • Standard / $9.92 View Details Submit Claim Create …" at bounding box center [428, 396] width 610 height 695
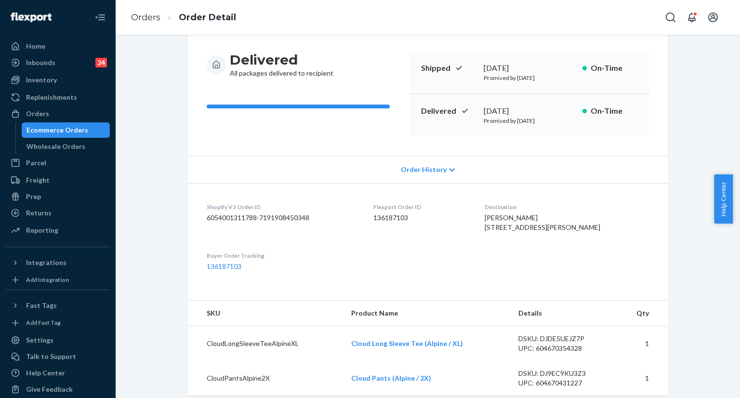
scroll to position [96, 0]
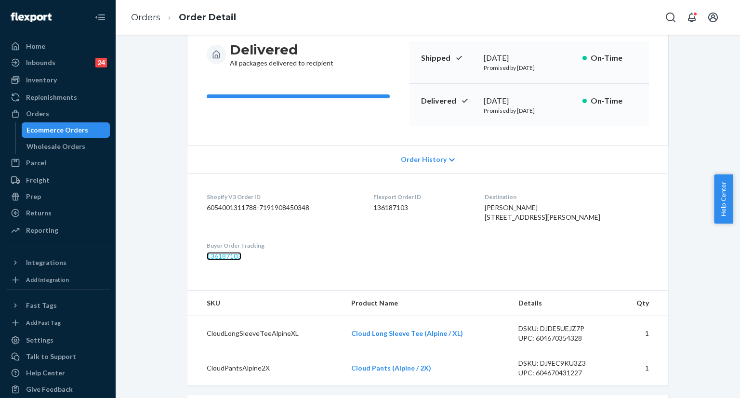
click at [223, 260] on link "136187103" at bounding box center [224, 256] width 35 height 8
click at [666, 24] on button "Open Search Box" at bounding box center [670, 17] width 19 height 19
click at [618, 21] on input "Search Input" at bounding box center [599, 18] width 119 height 10
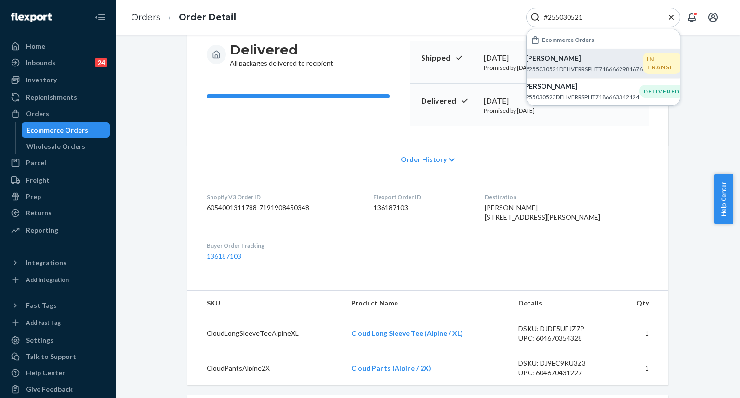
type input "#255030521"
click at [562, 66] on p "#255030521DELIVERRSPLIT7186662981676" at bounding box center [584, 69] width 117 height 8
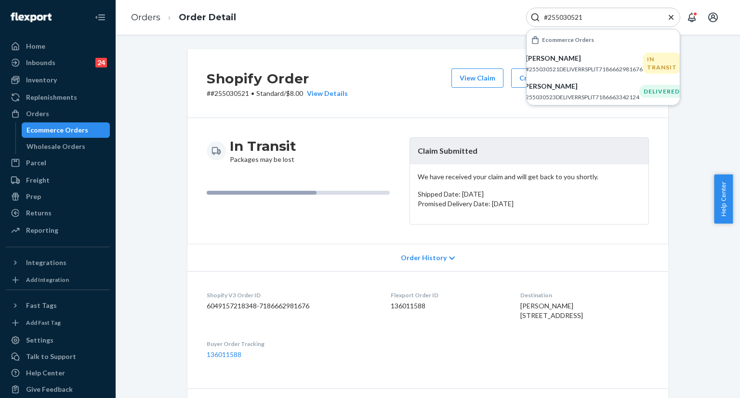
click at [674, 15] on icon "Close Search" at bounding box center [672, 18] width 10 height 10
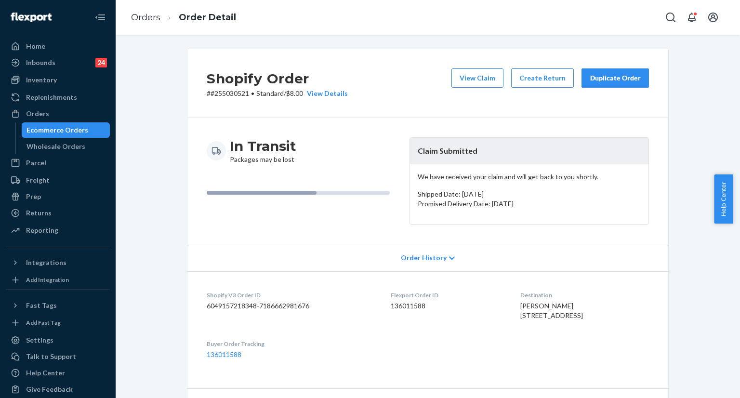
click at [674, 15] on icon "Open Search Box" at bounding box center [671, 18] width 10 height 10
click at [603, 75] on div "Duplicate Order" at bounding box center [615, 78] width 51 height 10
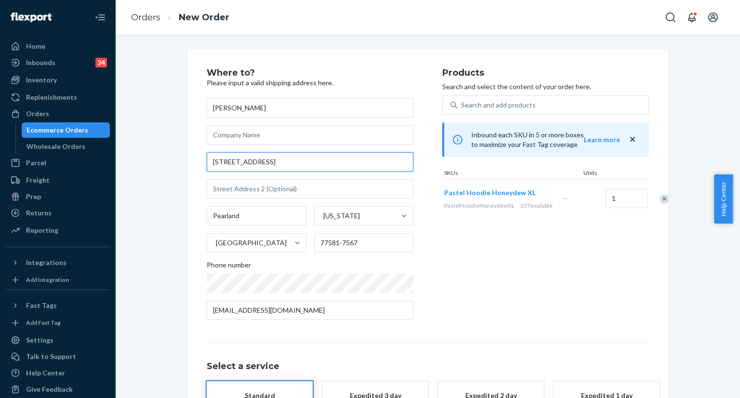
click at [312, 160] on input "3525 Dappled Ridge Way" at bounding box center [310, 161] width 207 height 19
paste input ", Pearland Tx, 77581"
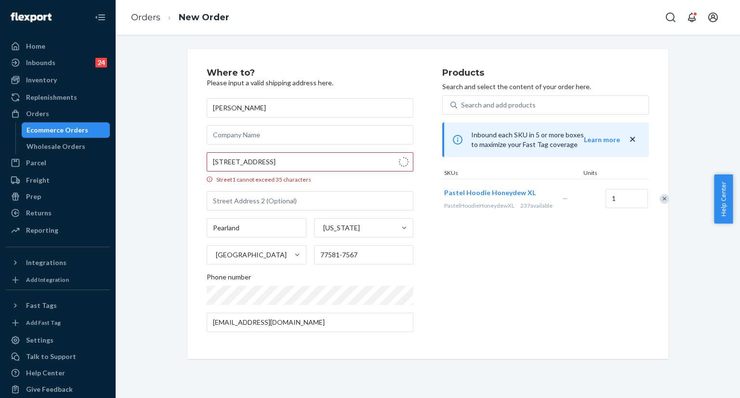
type input "3525 Dappled Ridge Way"
type input "77581"
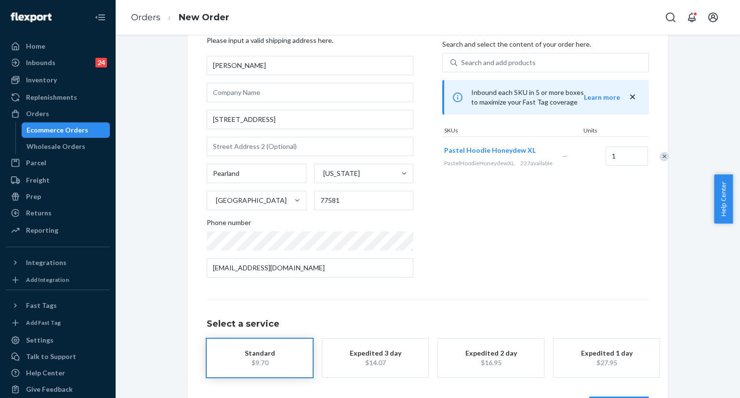
scroll to position [79, 0]
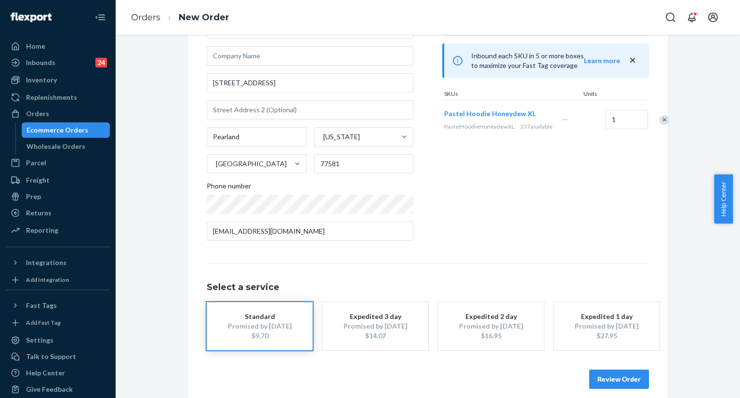
click at [604, 377] on button "Review Order" at bounding box center [619, 379] width 60 height 19
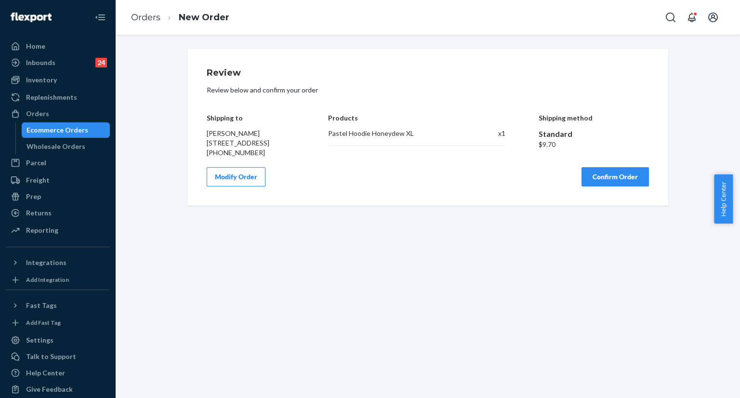
scroll to position [0, 0]
click at [590, 187] on button "Confirm Order" at bounding box center [615, 176] width 67 height 19
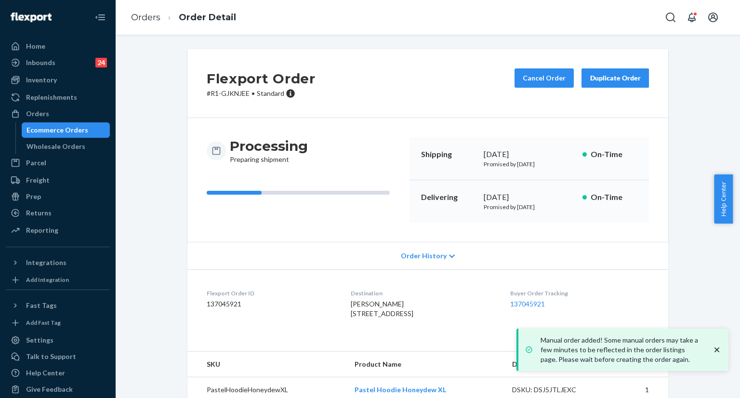
copy div "September 22, 2025"
drag, startPoint x: 481, startPoint y: 152, endPoint x: 559, endPoint y: 155, distance: 78.1
click at [559, 155] on div "September 22, 2025" at bounding box center [529, 154] width 91 height 11
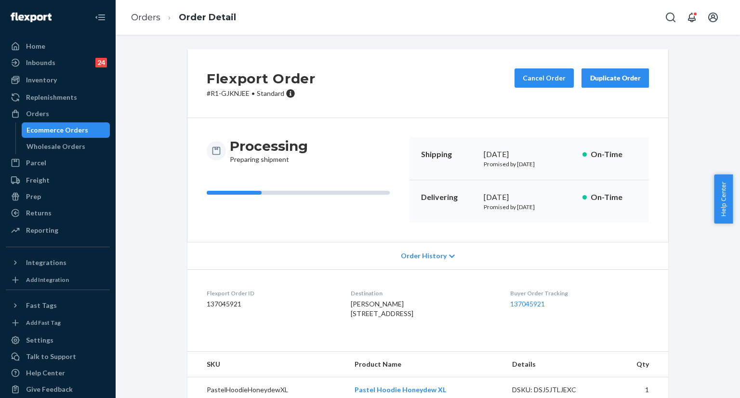
copy div "October 1, 2025"
drag, startPoint x: 480, startPoint y: 191, endPoint x: 535, endPoint y: 193, distance: 55.4
click at [546, 198] on div "October 1, 2025" at bounding box center [529, 197] width 91 height 11
copy link "137045921"
drag, startPoint x: 507, startPoint y: 303, endPoint x: 565, endPoint y: 306, distance: 57.9
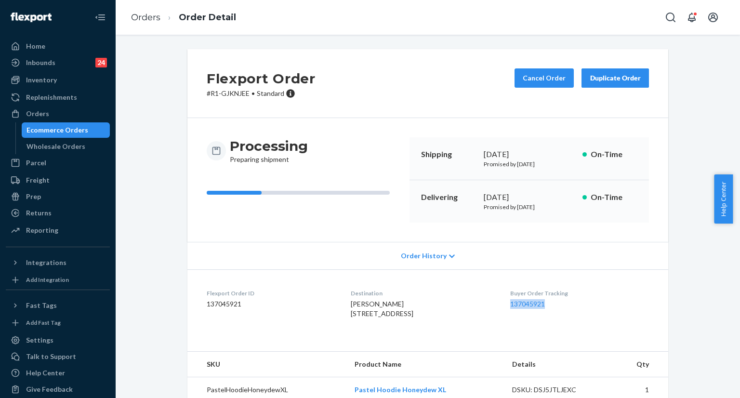
click at [565, 306] on dl "Flexport Order ID 137045921 Destination Will Conrad 3525 Dappled Ridge Way Pear…" at bounding box center [427, 305] width 481 height 72
click at [180, 309] on div "Flexport Order # R1-GJKNJEE • Standard Cancel Order Duplicate Order Processing …" at bounding box center [427, 225] width 495 height 353
click at [671, 21] on icon "Open Search Box" at bounding box center [671, 18] width 10 height 10
click at [578, 12] on div at bounding box center [603, 17] width 154 height 19
click at [577, 20] on input "Search Input" at bounding box center [599, 18] width 119 height 10
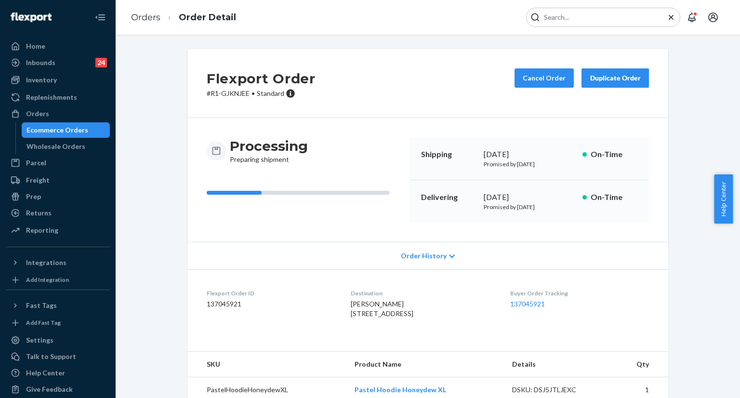
paste input "#255226002"
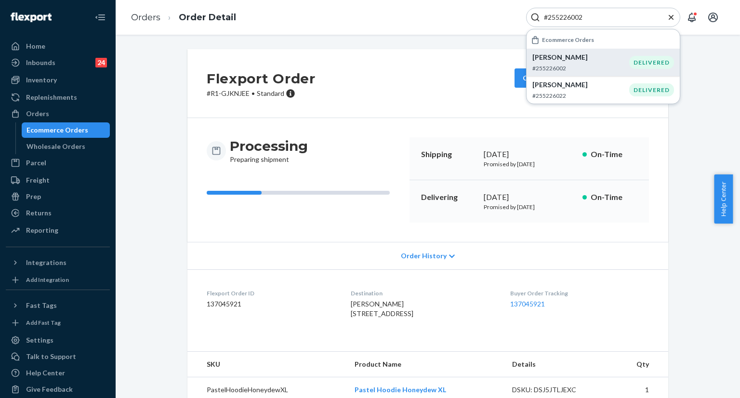
type input "#255226002"
click at [566, 66] on p "#255226002" at bounding box center [581, 68] width 97 height 8
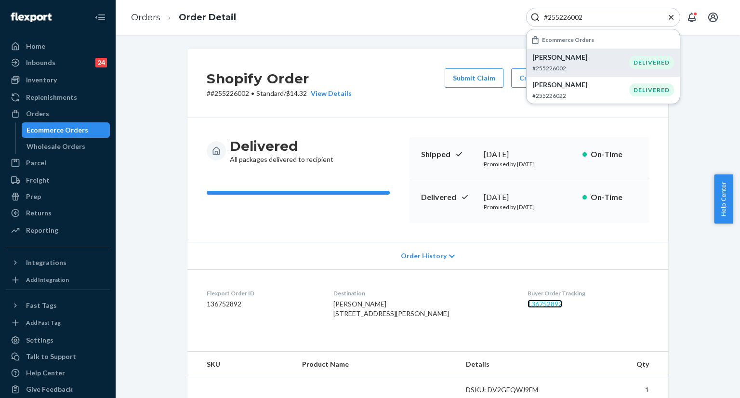
click at [528, 305] on link "136752892" at bounding box center [545, 304] width 35 height 8
